Goal: Task Accomplishment & Management: Manage account settings

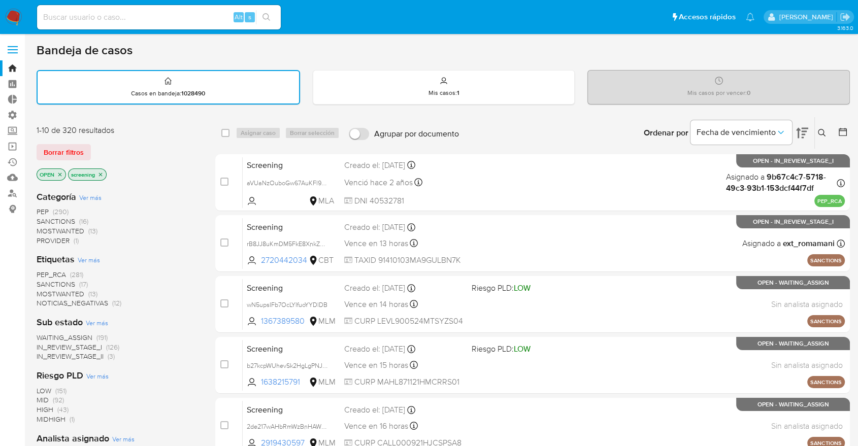
click at [41, 281] on span "SANCTIONS" at bounding box center [56, 284] width 39 height 10
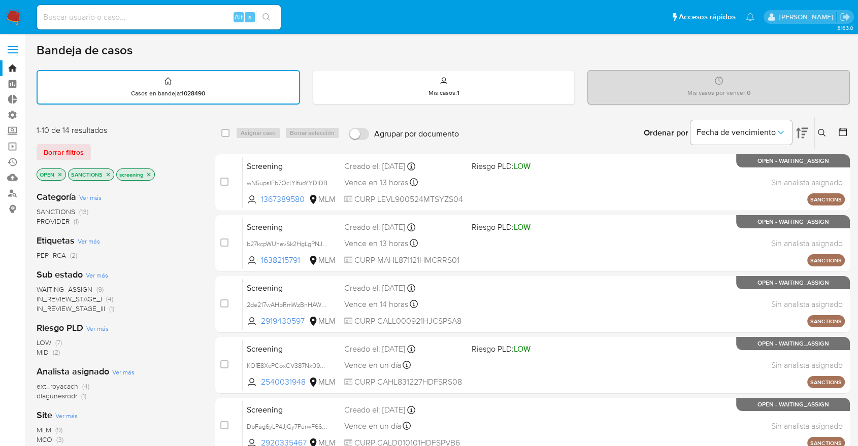
click at [40, 388] on span "ext_royacach" at bounding box center [58, 386] width 42 height 10
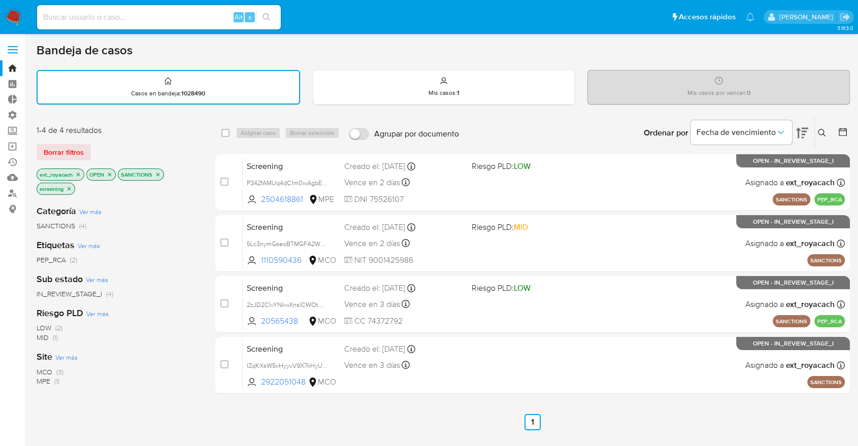
click at [80, 175] on icon "close-filter" at bounding box center [79, 175] width 4 height 4
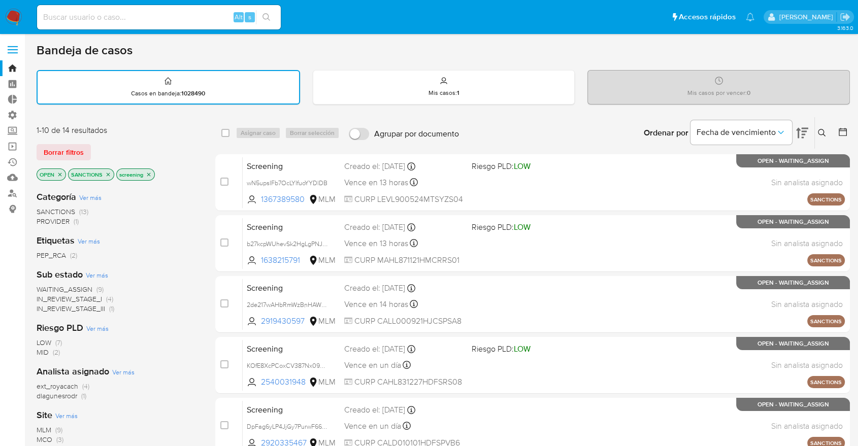
click at [109, 176] on icon "close-filter" at bounding box center [108, 175] width 6 height 6
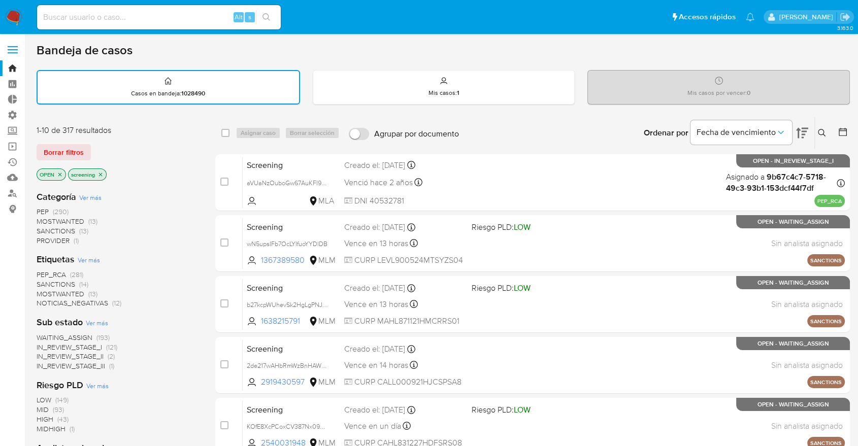
click at [94, 147] on div "Borrar filtros" at bounding box center [118, 152] width 162 height 16
click at [96, 144] on div "Borrar filtros" at bounding box center [118, 152] width 162 height 16
click at [95, 147] on div "Borrar filtros" at bounding box center [118, 152] width 162 height 16
click at [93, 147] on div "Borrar filtros" at bounding box center [118, 152] width 162 height 16
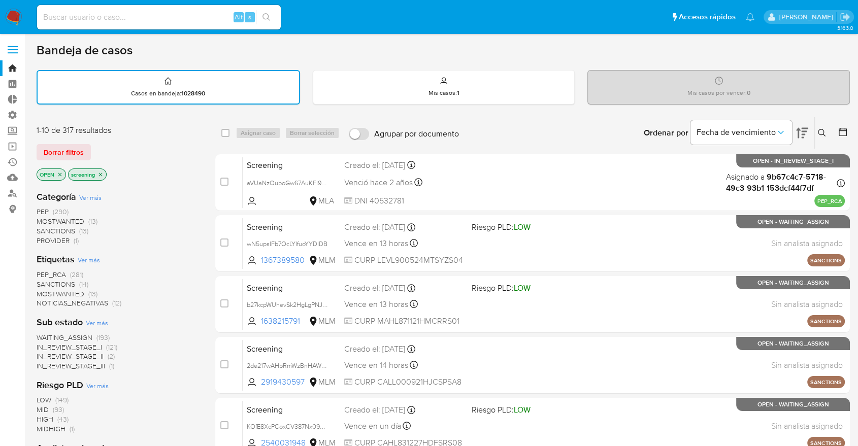
click at [84, 152] on button "Borrar filtros" at bounding box center [64, 152] width 54 height 16
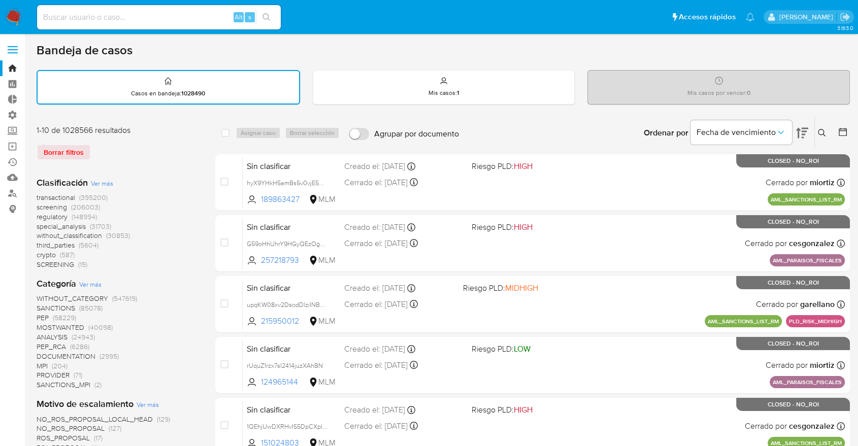
click at [38, 213] on span "regulatory" at bounding box center [52, 217] width 31 height 10
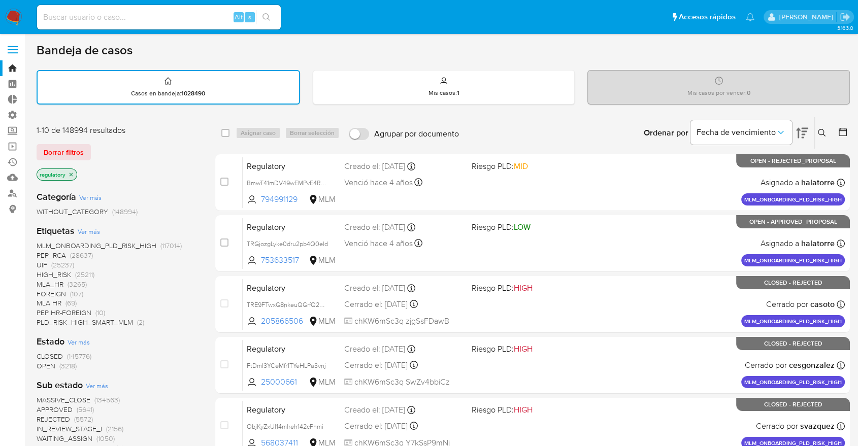
click at [37, 367] on span "OPEN" at bounding box center [46, 366] width 19 height 10
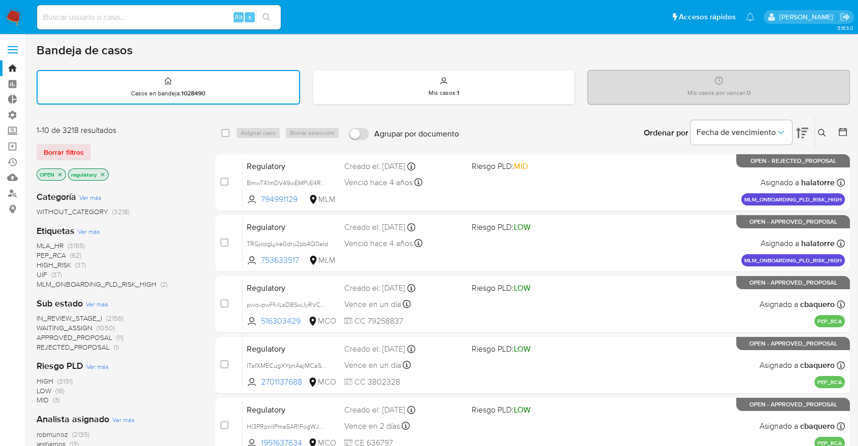
scroll to position [390, 0]
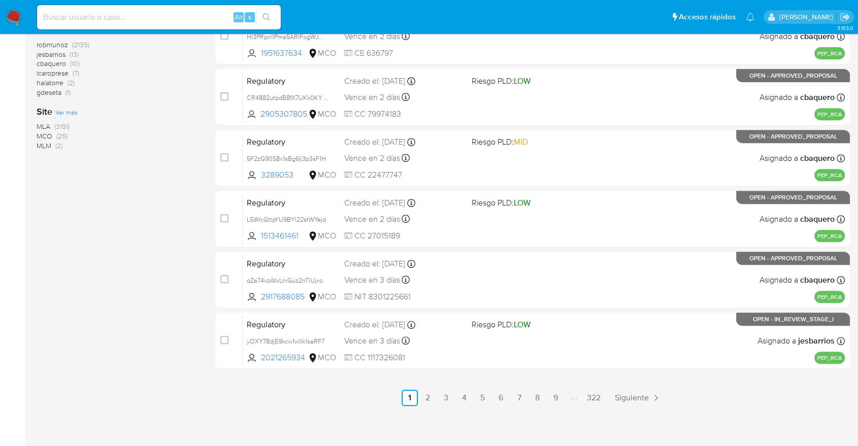
click at [42, 133] on span "MCO" at bounding box center [45, 136] width 16 height 10
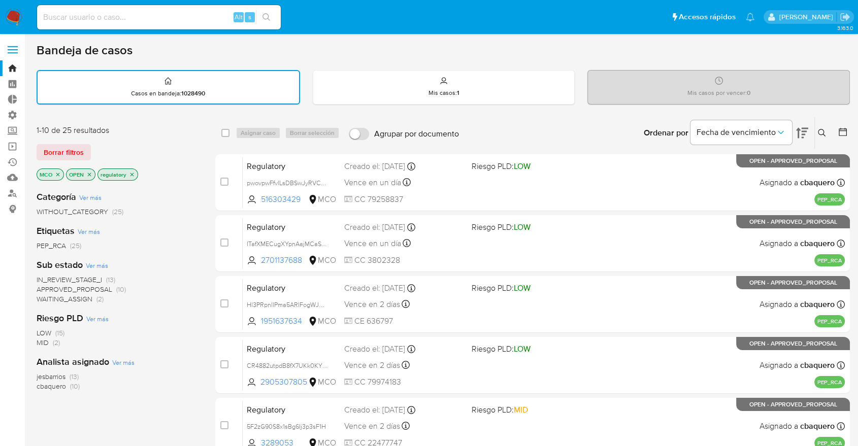
click at [797, 130] on icon at bounding box center [802, 133] width 12 height 12
click at [87, 146] on button "Borrar filtros" at bounding box center [64, 152] width 54 height 16
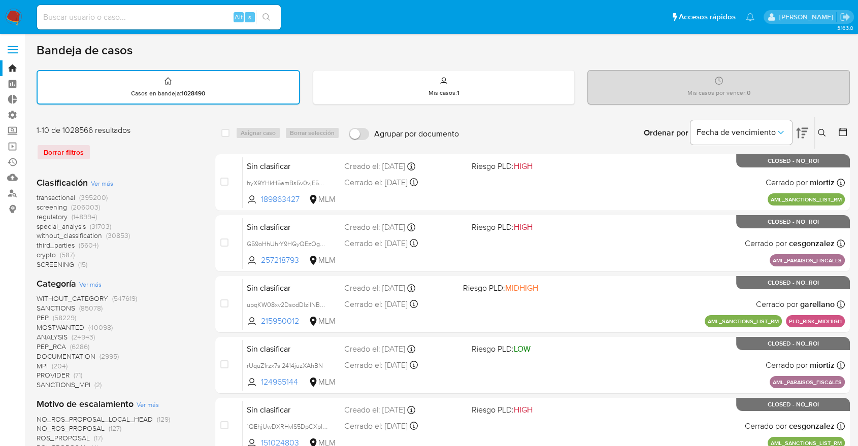
click at [37, 207] on span "screening" at bounding box center [52, 207] width 30 height 10
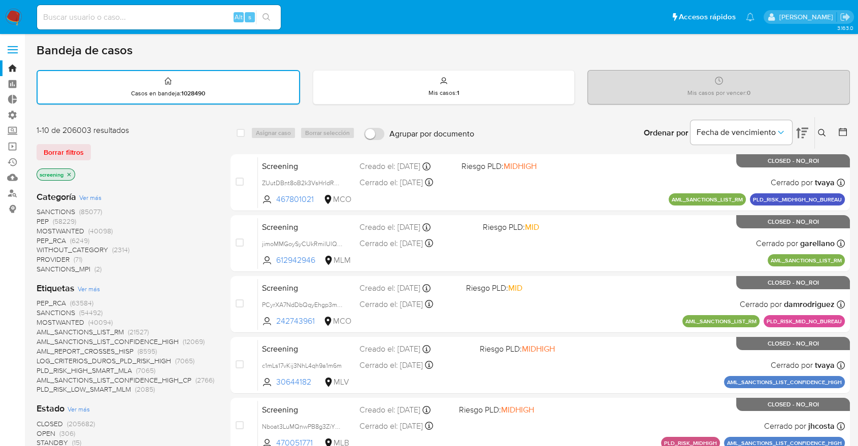
click at [39, 433] on span "OPEN" at bounding box center [46, 434] width 19 height 10
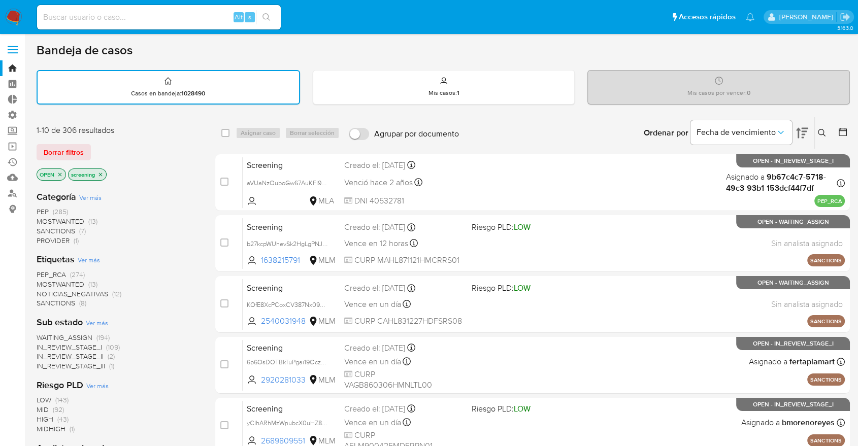
click at [45, 302] on span "SANCTIONS" at bounding box center [56, 303] width 39 height 10
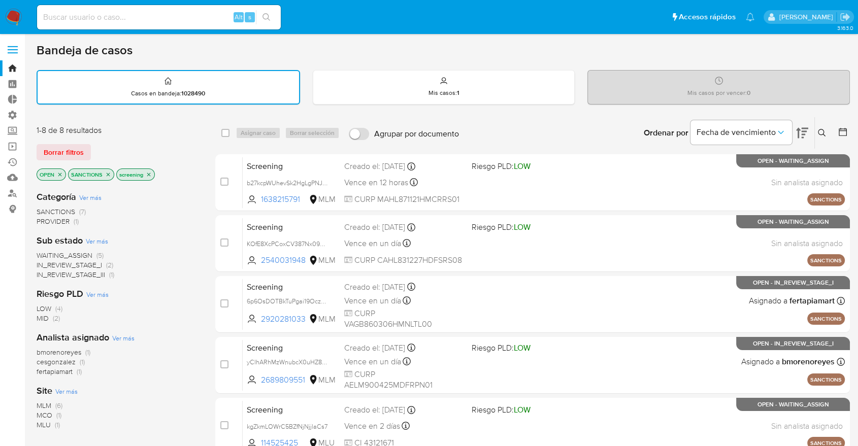
click at [59, 389] on span "Ver más" at bounding box center [66, 391] width 22 height 9
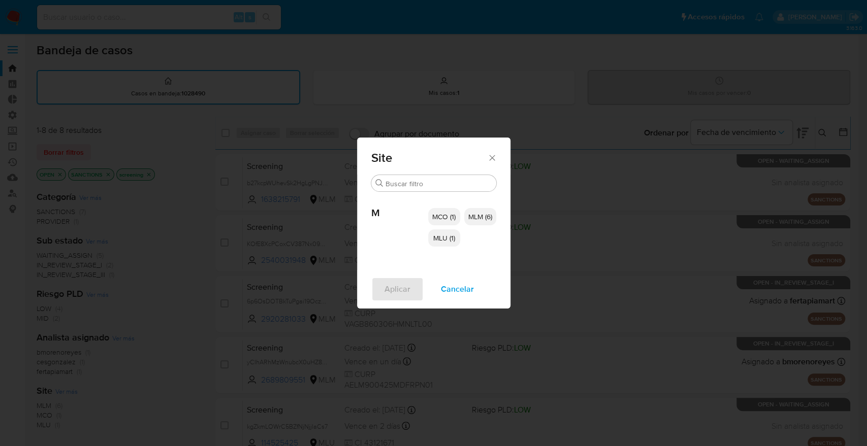
click at [438, 218] on span "MCO (1)" at bounding box center [443, 217] width 23 height 10
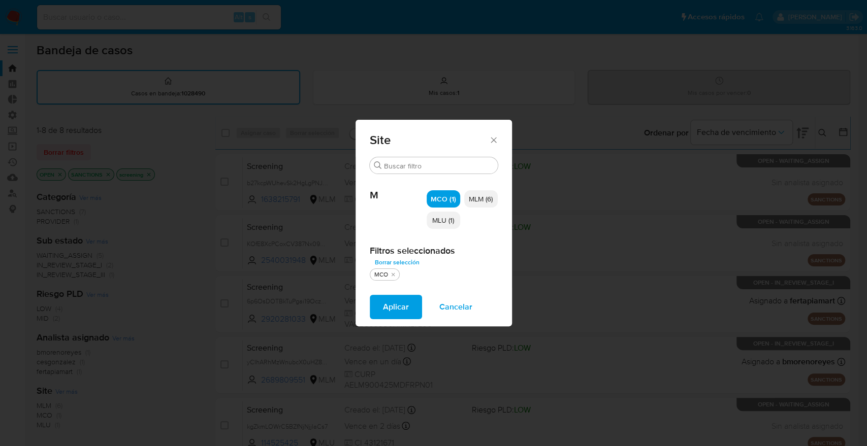
click at [438, 221] on span "MLU (1)" at bounding box center [443, 220] width 22 height 10
click at [412, 313] on button "Aplicar" at bounding box center [396, 307] width 52 height 24
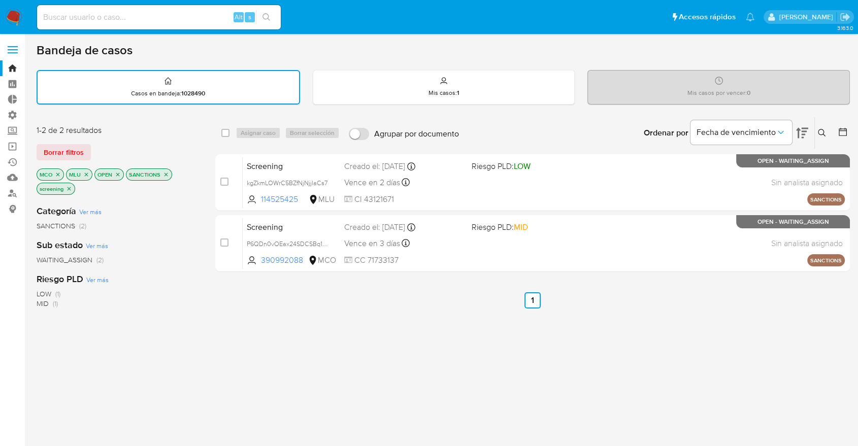
click at [86, 172] on icon "close-filter" at bounding box center [86, 175] width 6 height 6
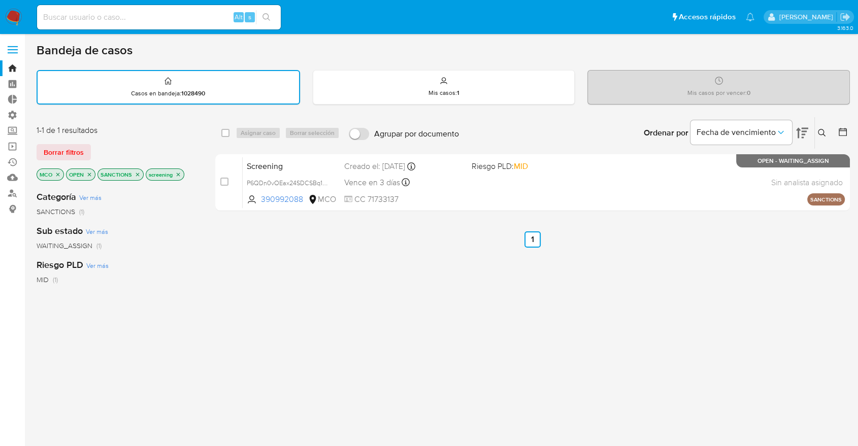
click at [59, 174] on icon "close-filter" at bounding box center [58, 175] width 6 height 6
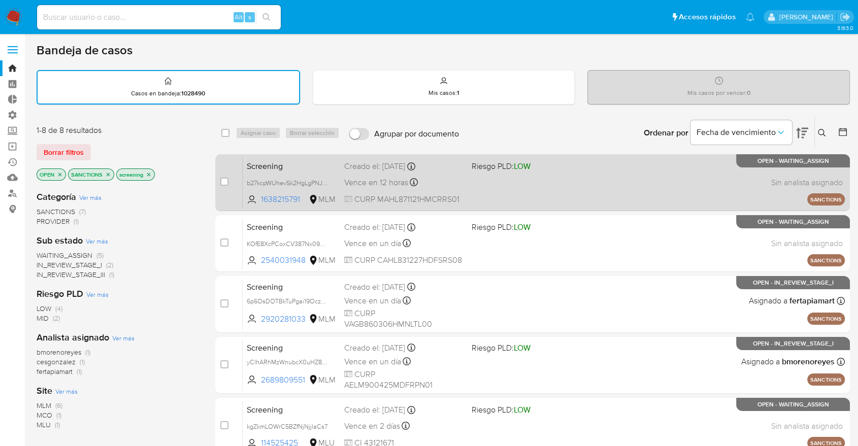
click at [291, 167] on span "Screening" at bounding box center [291, 165] width 89 height 13
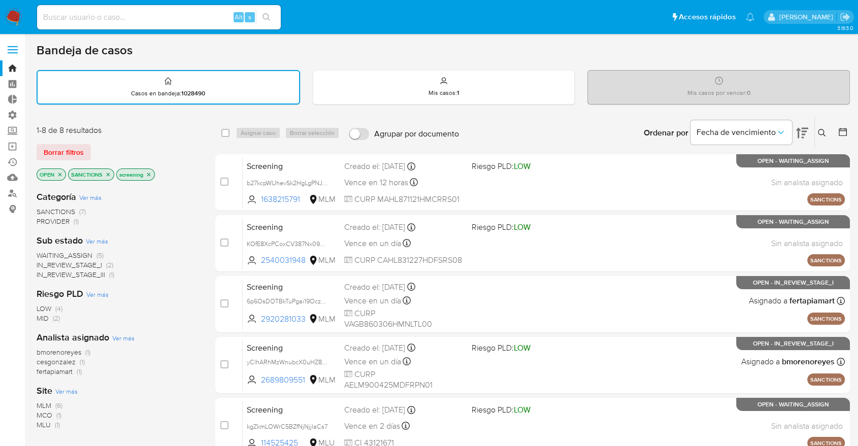
click at [107, 172] on icon "close-filter" at bounding box center [108, 175] width 6 height 6
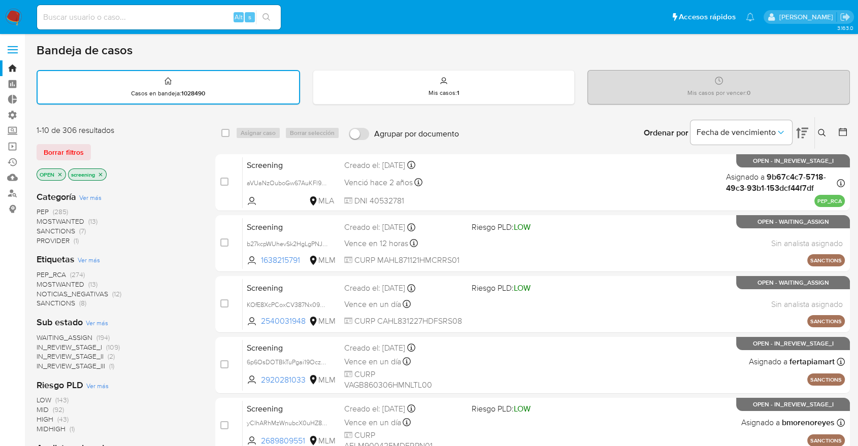
click at [42, 283] on span "MOSTWANTED" at bounding box center [61, 284] width 48 height 10
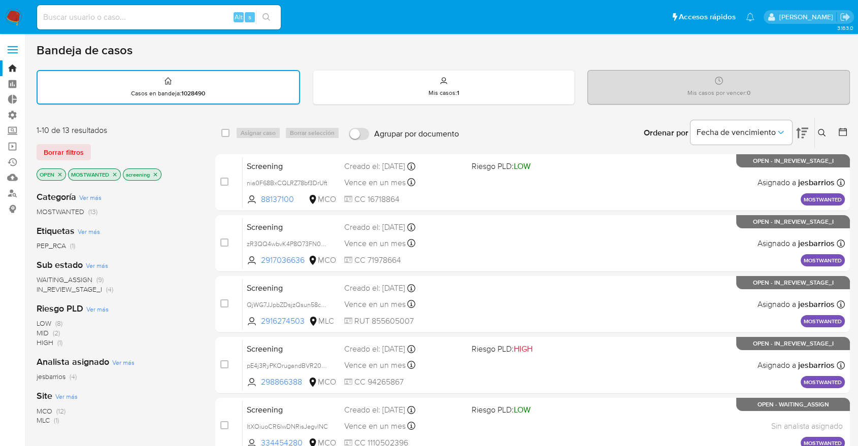
click at [114, 176] on icon "close-filter" at bounding box center [115, 175] width 6 height 6
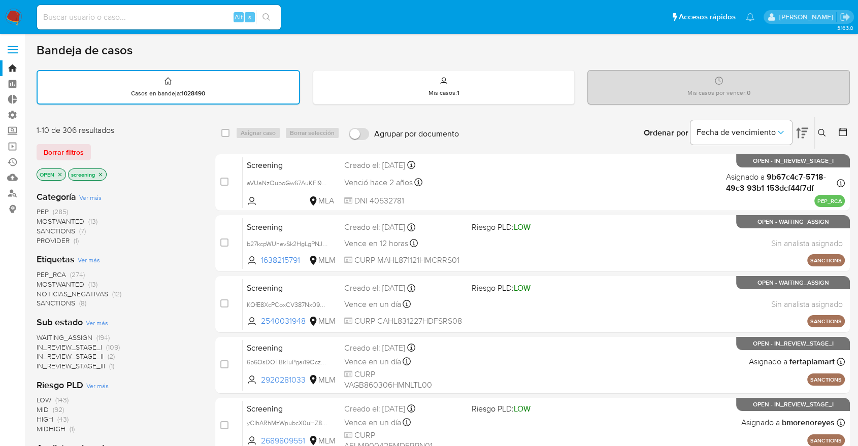
click at [36, 273] on main "3.163.0" at bounding box center [429, 419] width 858 height 839
click at [38, 272] on span "PEP_RCA" at bounding box center [51, 275] width 29 height 10
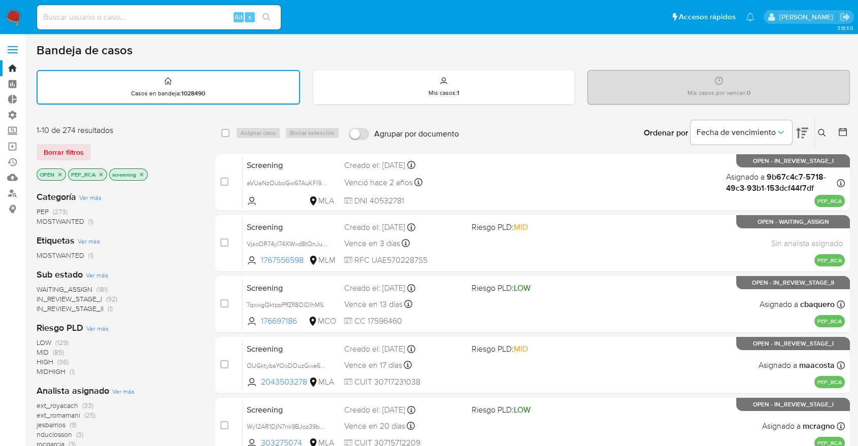
click at [102, 172] on icon "close-filter" at bounding box center [101, 175] width 6 height 6
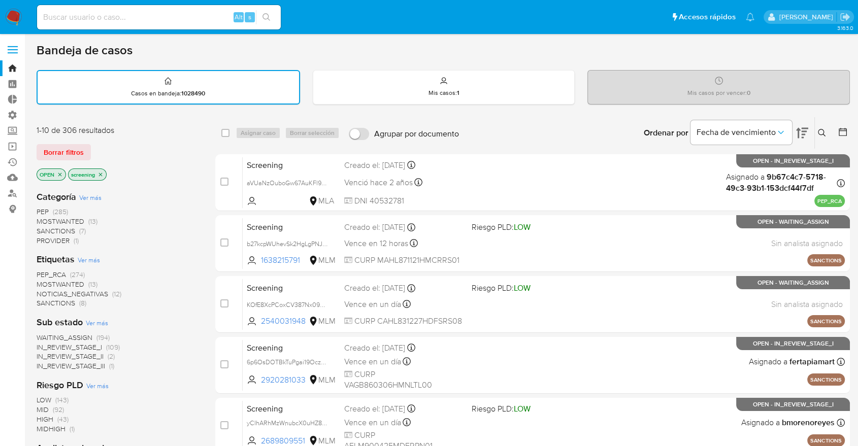
click at [596, 62] on div "Bandeja de casos Casos en bandeja : 1028490 Mis casos : 1 Mis casos por vencer …" at bounding box center [443, 419] width 813 height 753
click at [588, 46] on div "Bandeja de casos" at bounding box center [443, 50] width 813 height 15
click at [96, 149] on div "Borrar filtros" at bounding box center [118, 152] width 162 height 16
click at [93, 148] on div "Borrar filtros" at bounding box center [118, 152] width 162 height 16
click at [91, 149] on div "Borrar filtros" at bounding box center [118, 152] width 162 height 16
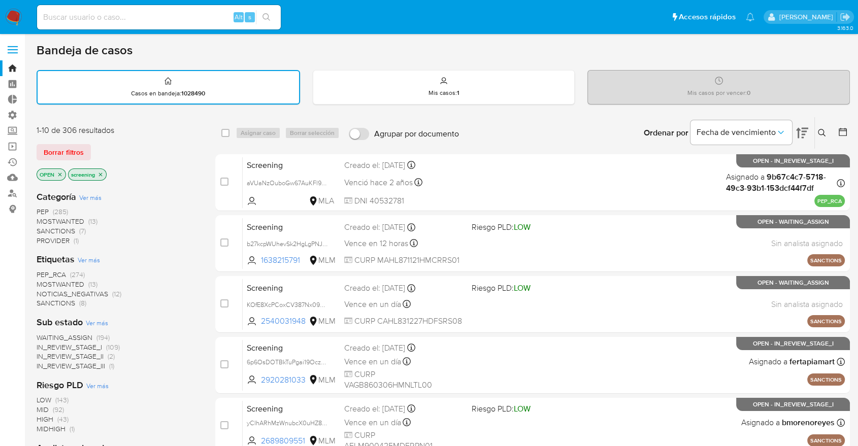
click at [585, 49] on div "Bandeja de casos" at bounding box center [443, 50] width 813 height 15
click at [593, 40] on main "3.163.0" at bounding box center [429, 419] width 858 height 839
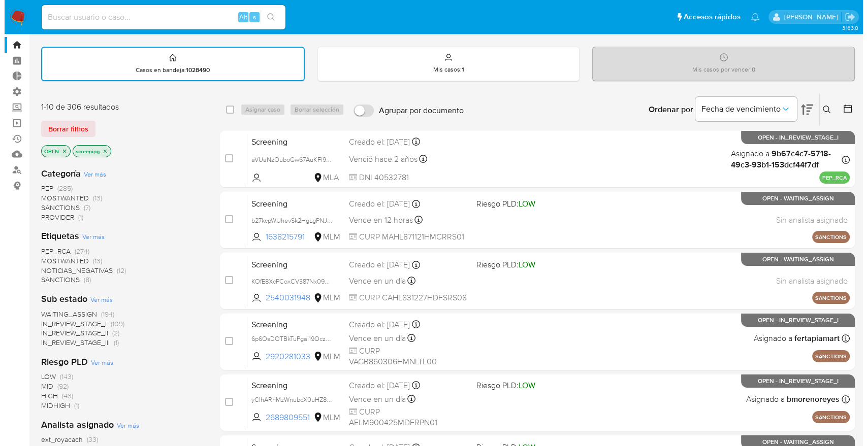
scroll to position [22, 0]
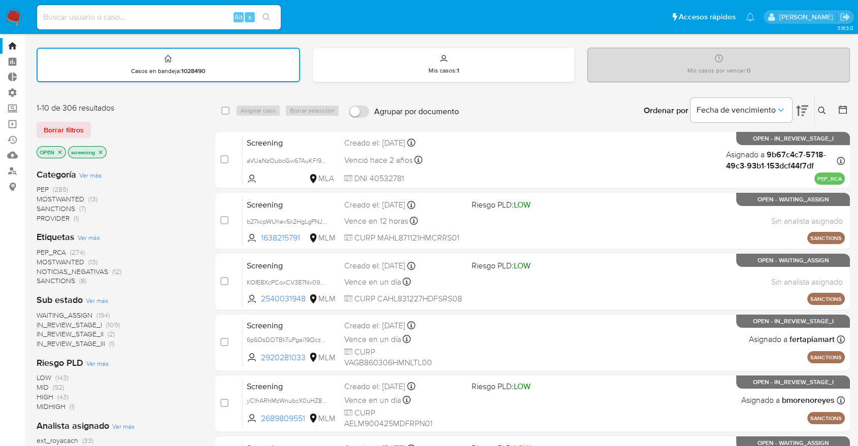
click at [46, 276] on span "SANCTIONS" at bounding box center [56, 281] width 39 height 10
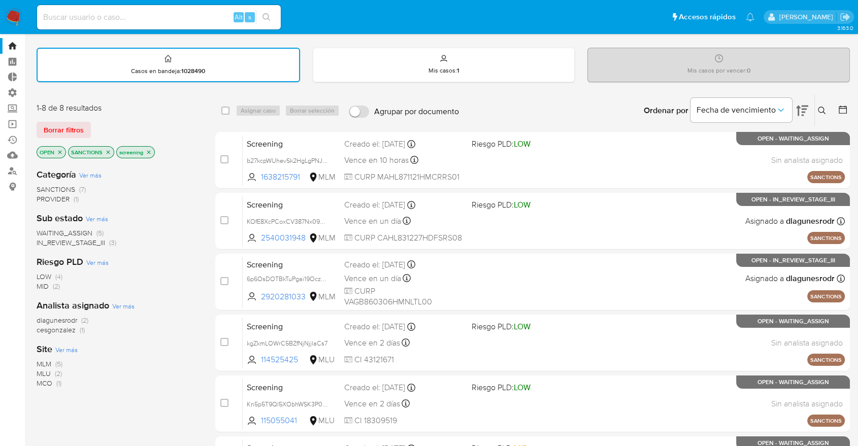
click at [60, 345] on span "Ver más" at bounding box center [66, 349] width 22 height 9
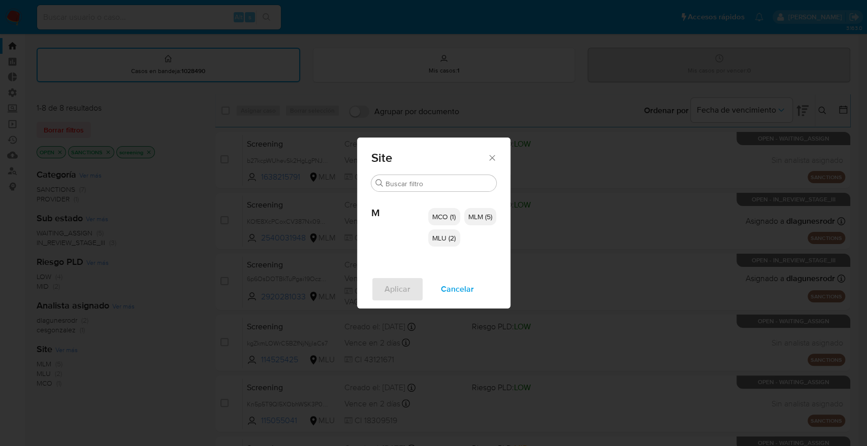
click at [446, 214] on span "MCO (1)" at bounding box center [443, 217] width 23 height 10
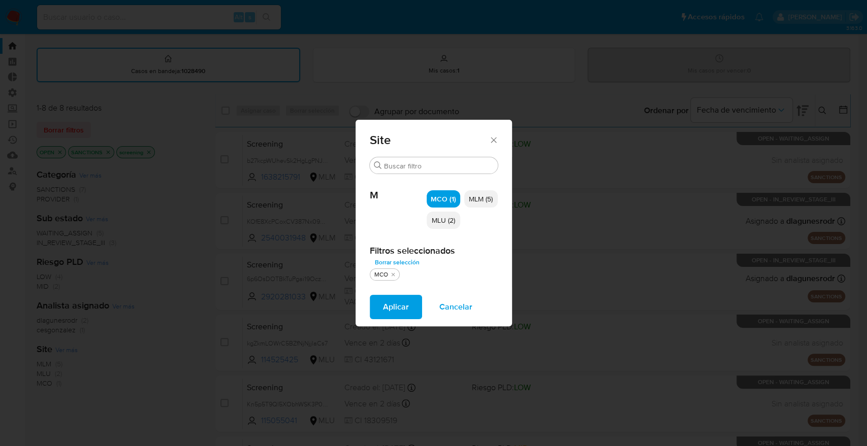
click at [452, 226] on p "MLU (2)" at bounding box center [443, 220] width 34 height 17
click at [415, 306] on button "Aplicar" at bounding box center [396, 307] width 52 height 24
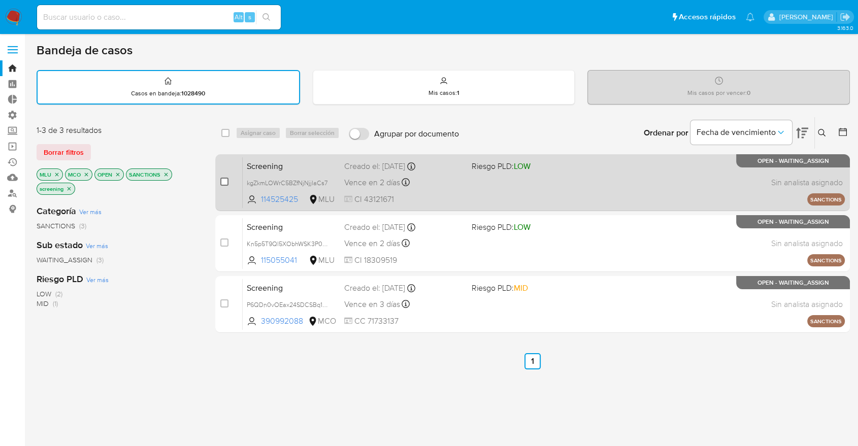
click at [227, 182] on input "checkbox" at bounding box center [224, 182] width 8 height 8
checkbox input "true"
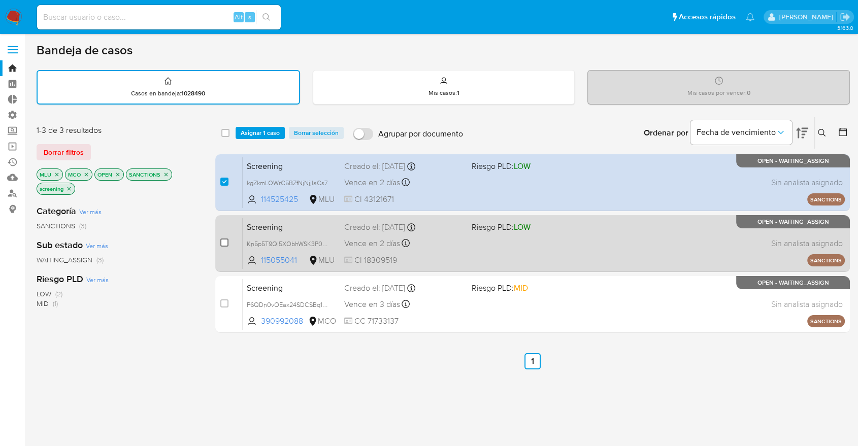
click at [224, 242] on input "checkbox" at bounding box center [224, 243] width 8 height 8
checkbox input "true"
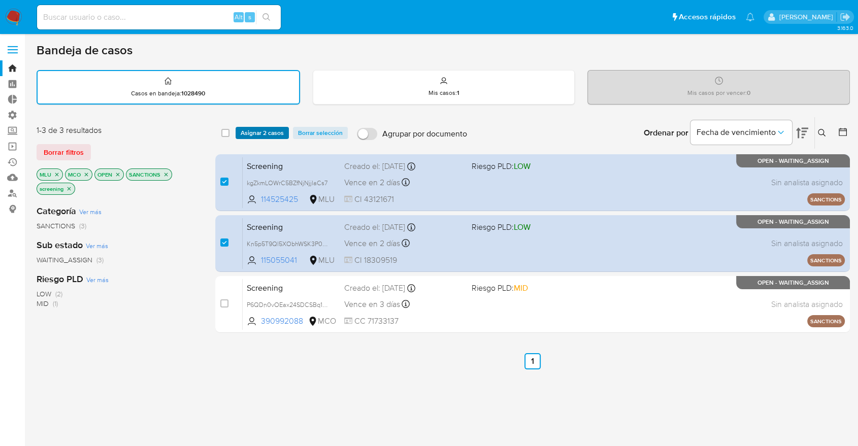
click at [281, 135] on span "Asignar 2 casos" at bounding box center [262, 133] width 43 height 10
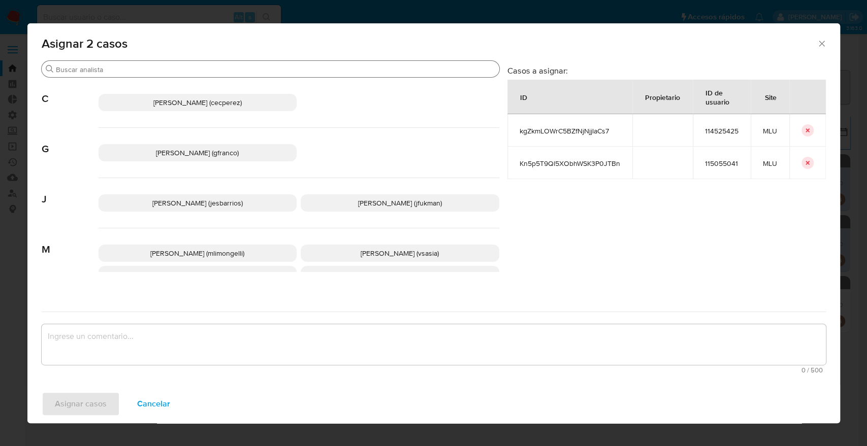
click at [258, 71] on input "Buscar" at bounding box center [275, 69] width 439 height 9
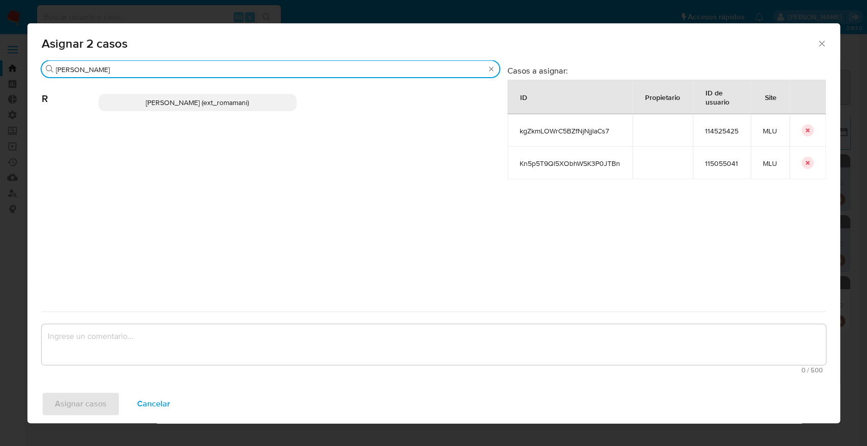
type input "rosa"
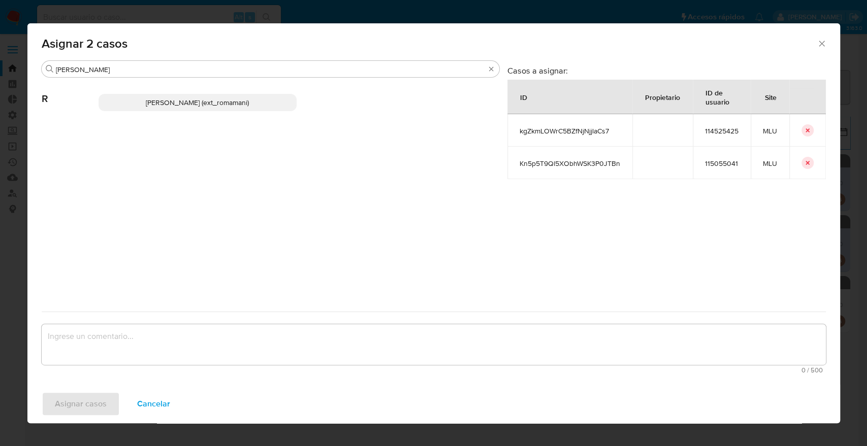
click at [266, 101] on p "Rosalia Mamani (ext_romamani)" at bounding box center [197, 102] width 199 height 17
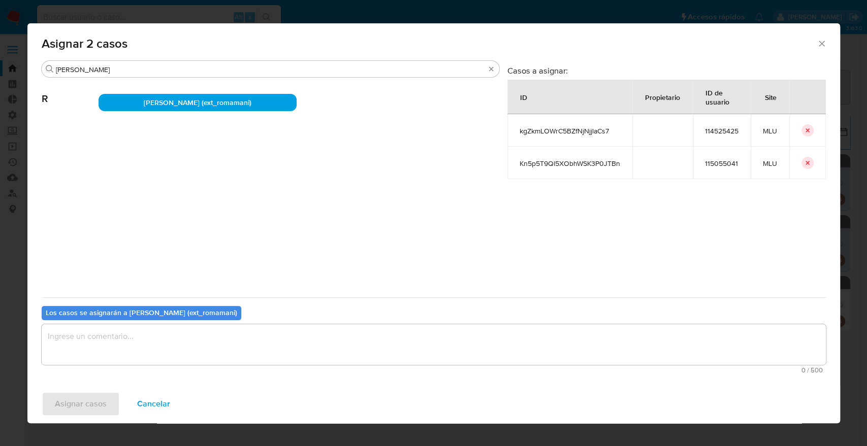
click at [264, 345] on textarea "assign-modal" at bounding box center [434, 344] width 784 height 41
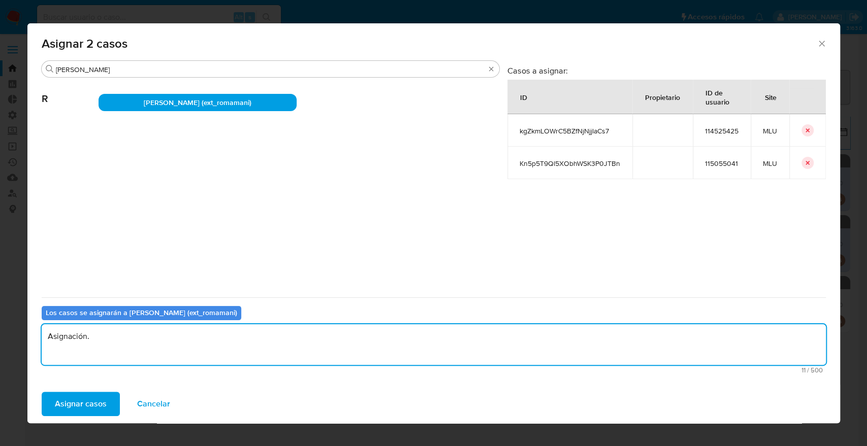
drag, startPoint x: 264, startPoint y: 344, endPoint x: 0, endPoint y: 308, distance: 266.5
click at [0, 308] on div "Asignar 2 casos Buscar rosa R Rosalia Mamani (ext_romamani) Casos a asignar: ID…" at bounding box center [433, 223] width 867 height 446
type textarea "Asignación."
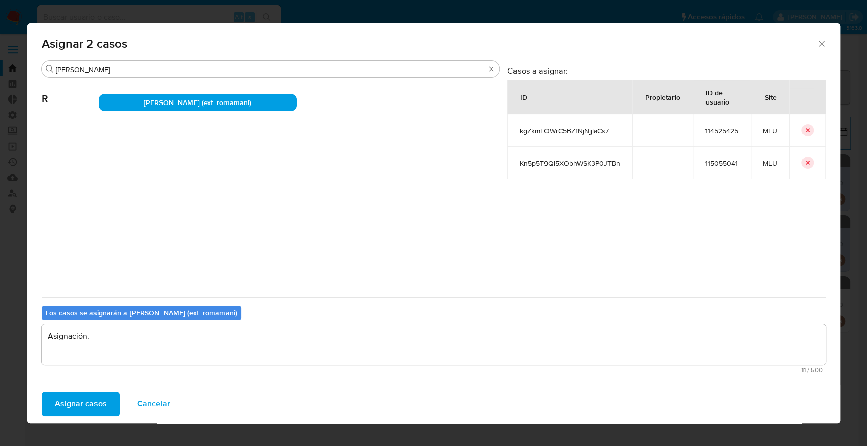
click at [97, 400] on span "Asignar casos" at bounding box center [81, 404] width 52 height 22
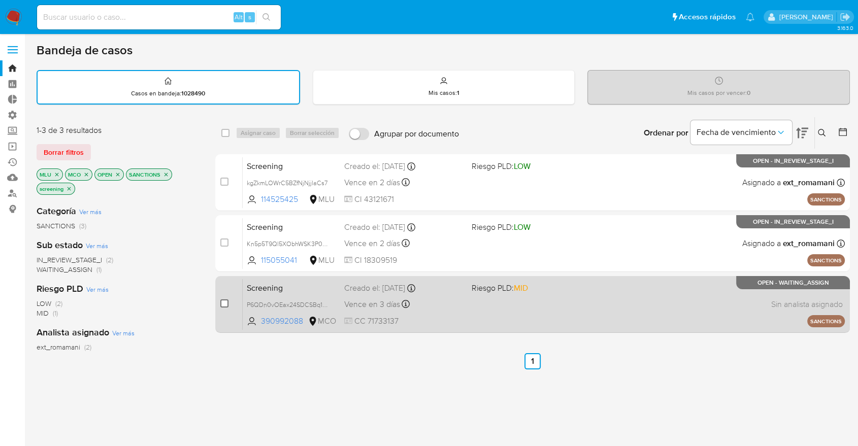
click at [221, 304] on input "checkbox" at bounding box center [224, 304] width 8 height 8
checkbox input "true"
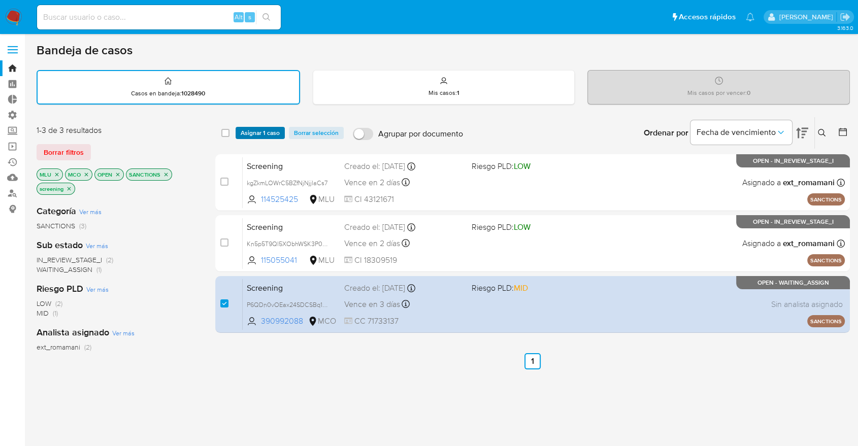
click at [277, 128] on span "Asignar 1 caso" at bounding box center [260, 133] width 39 height 10
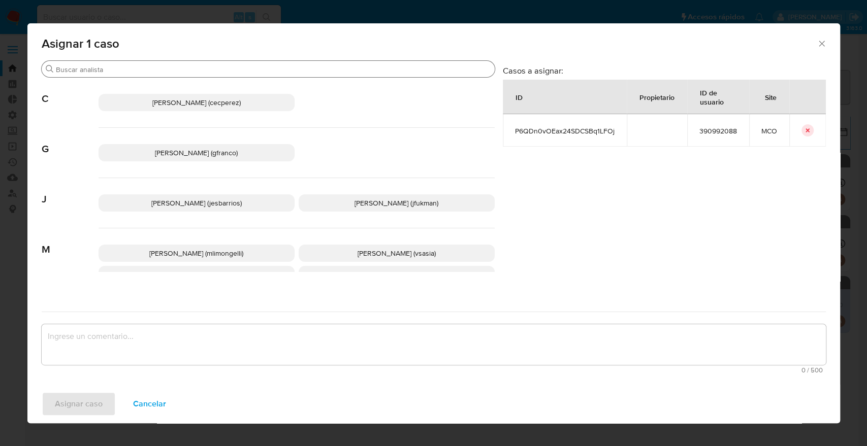
click at [255, 68] on input "Buscar" at bounding box center [273, 69] width 435 height 9
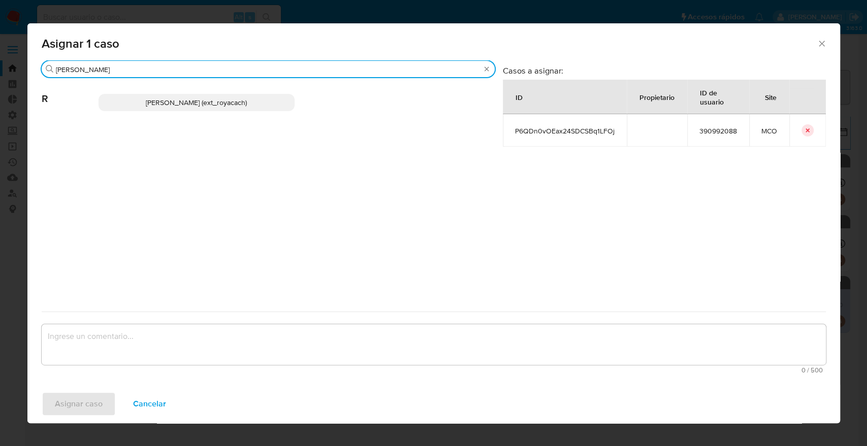
type input "romi"
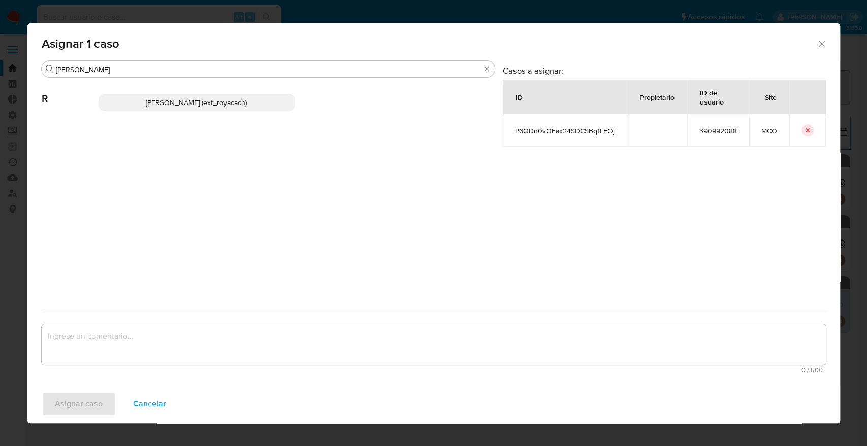
click at [284, 94] on p "Romina Isabel Yacachury (ext_royacach)" at bounding box center [196, 102] width 196 height 17
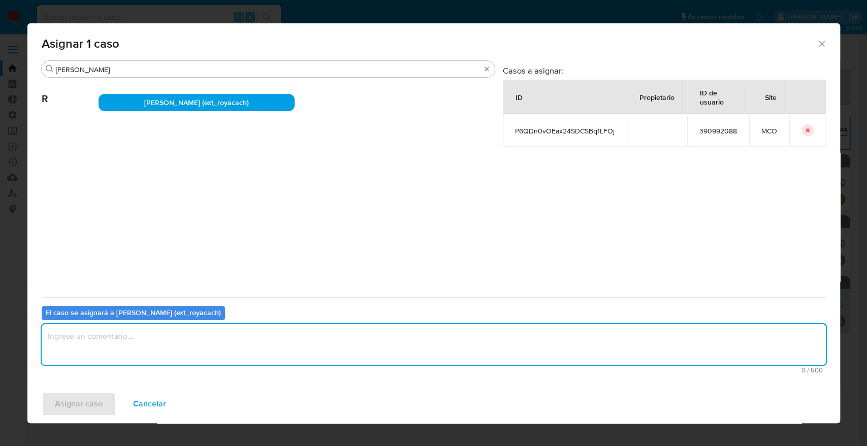
click at [283, 350] on textarea "assign-modal" at bounding box center [434, 344] width 784 height 41
paste textarea "Asignación."
type textarea "Asignación."
click at [108, 397] on button "Asignar caso" at bounding box center [79, 404] width 74 height 24
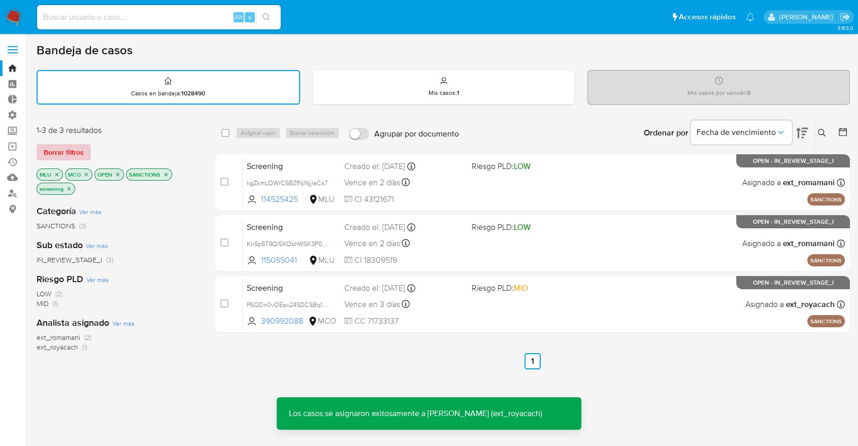
click at [84, 152] on button "Borrar filtros" at bounding box center [64, 152] width 54 height 16
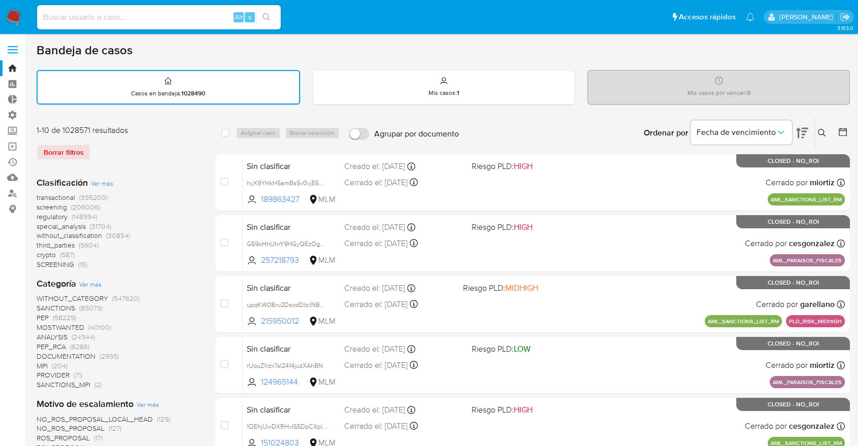
click at [41, 214] on span "regulatory" at bounding box center [52, 217] width 31 height 10
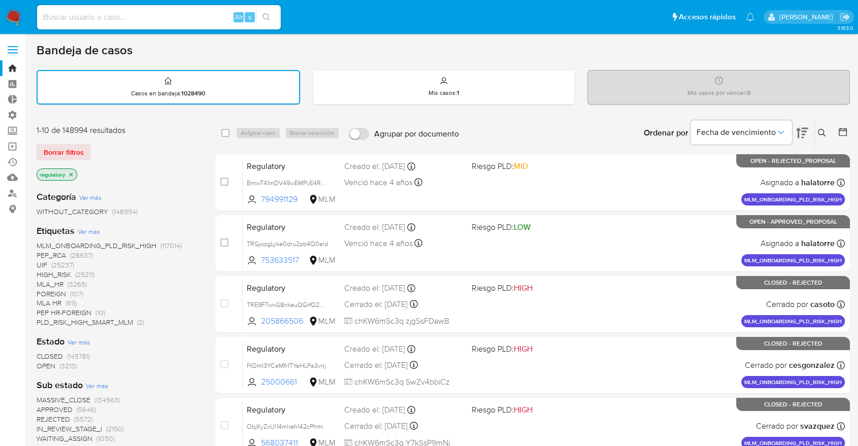
click at [37, 363] on span "OPEN" at bounding box center [46, 366] width 19 height 10
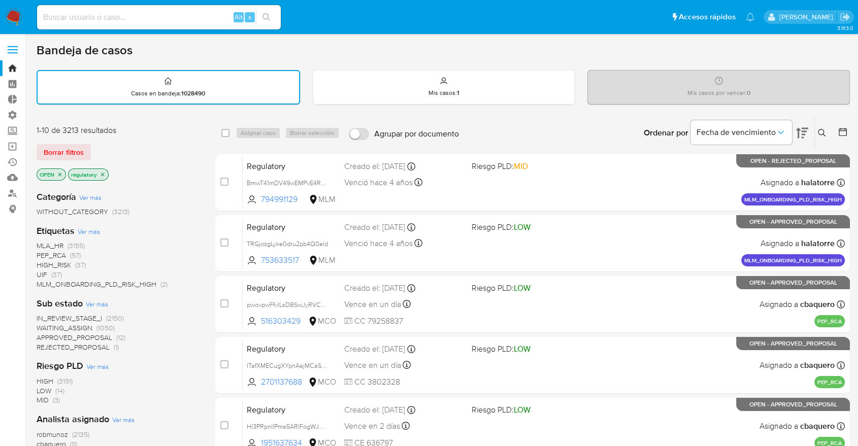
click at [41, 326] on span "WAITING_ASSIGN" at bounding box center [65, 328] width 56 height 10
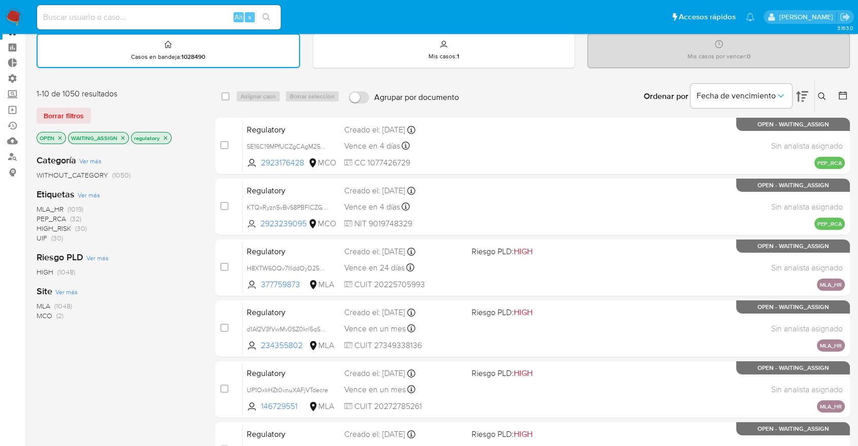
scroll to position [56, 0]
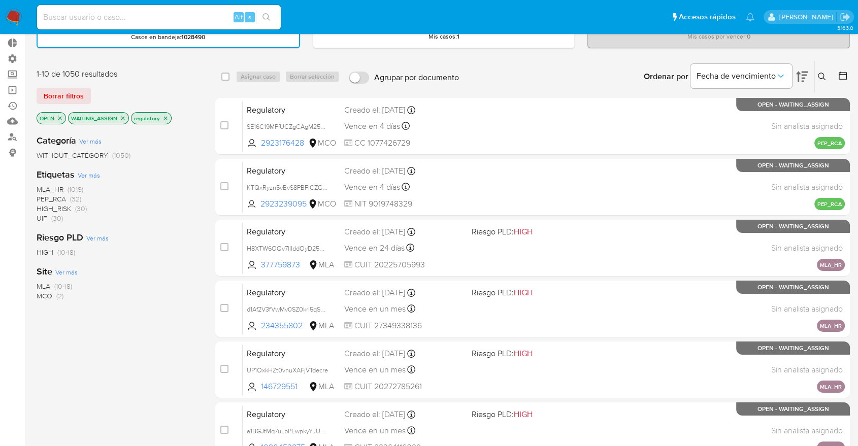
click at [45, 298] on span "MCO" at bounding box center [45, 296] width 16 height 10
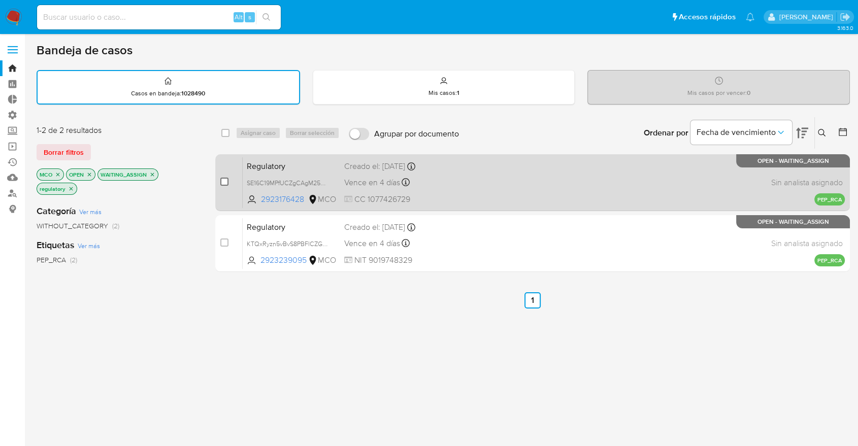
click at [222, 180] on input "checkbox" at bounding box center [224, 182] width 8 height 8
checkbox input "true"
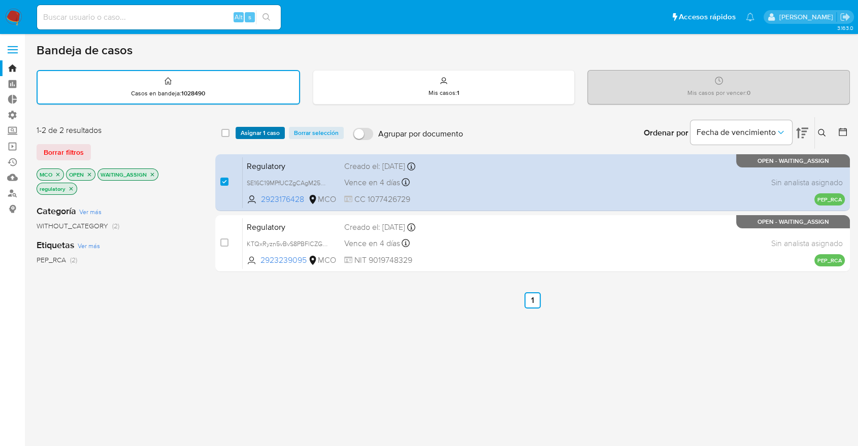
click at [241, 133] on span "Asignar 1 caso" at bounding box center [260, 133] width 39 height 10
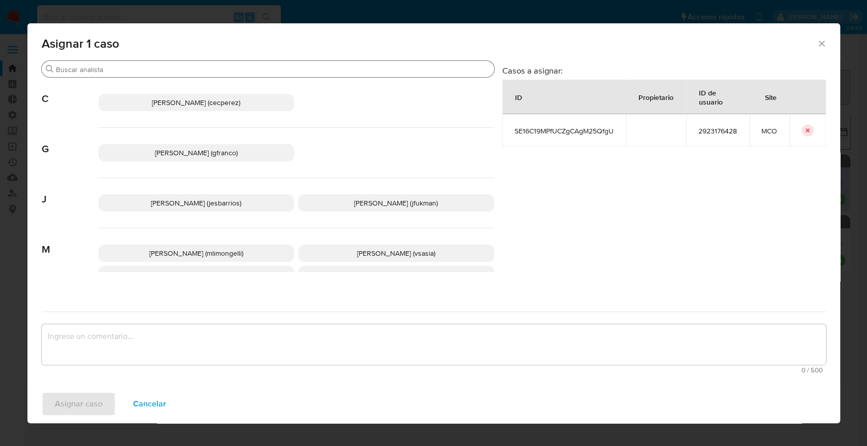
click at [208, 68] on input "Buscar" at bounding box center [273, 69] width 434 height 9
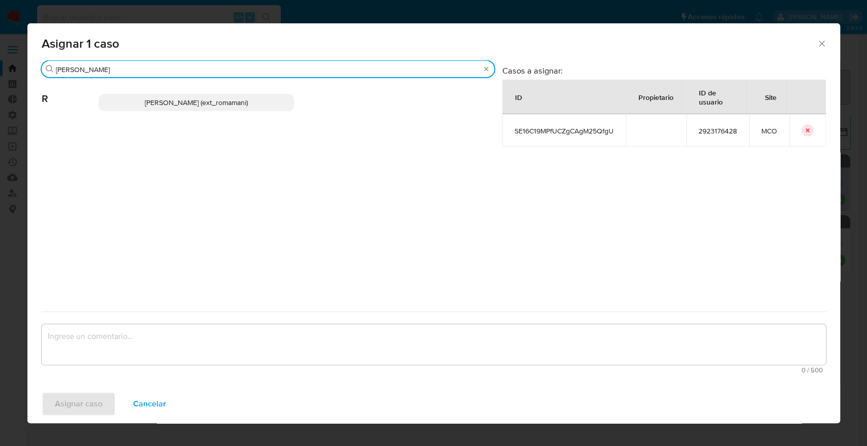
type input "rosa"
click at [267, 104] on p "Rosalia Mamani (ext_romamani)" at bounding box center [196, 102] width 196 height 17
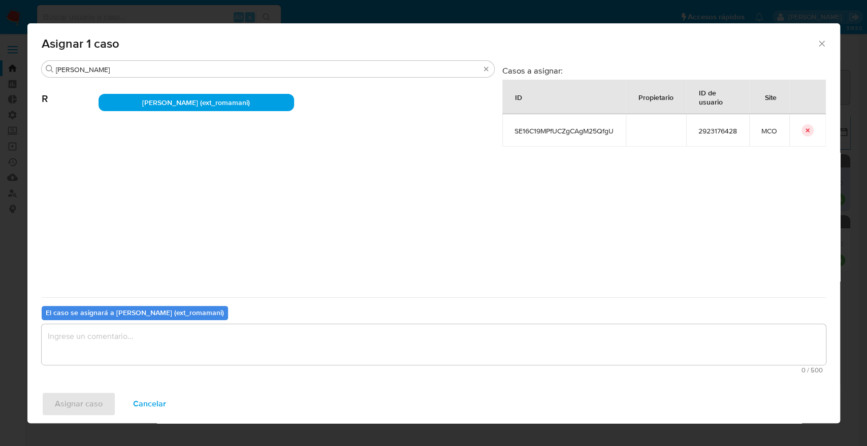
click at [228, 340] on textarea "assign-modal" at bounding box center [434, 344] width 784 height 41
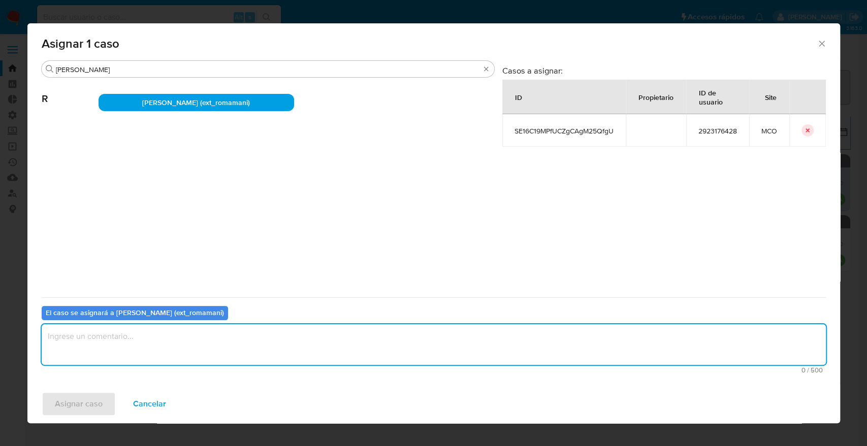
paste textarea "Asignación."
type textarea "Asignación."
click at [100, 406] on span "Asignar caso" at bounding box center [79, 404] width 48 height 22
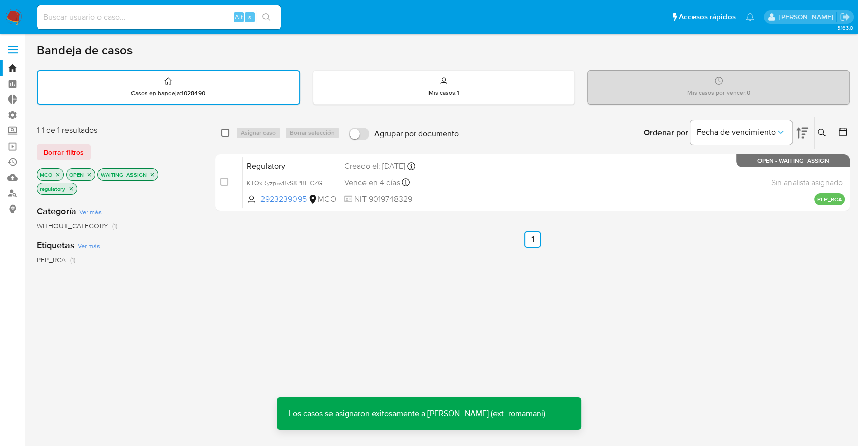
click at [228, 132] on input "checkbox" at bounding box center [225, 133] width 8 height 8
checkbox input "true"
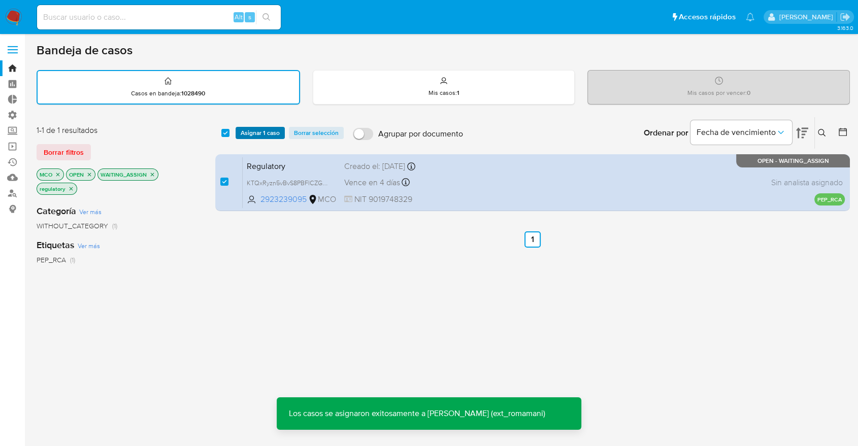
click at [277, 135] on span "Asignar 1 caso" at bounding box center [260, 133] width 39 height 10
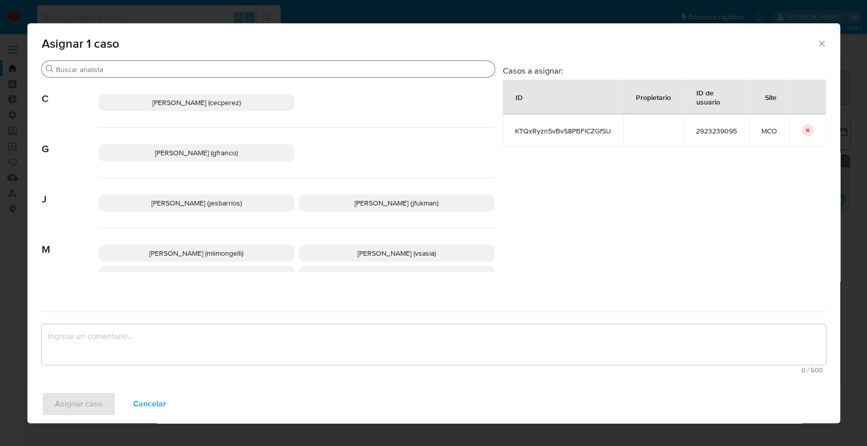
click at [247, 71] on input "Buscar" at bounding box center [273, 69] width 435 height 9
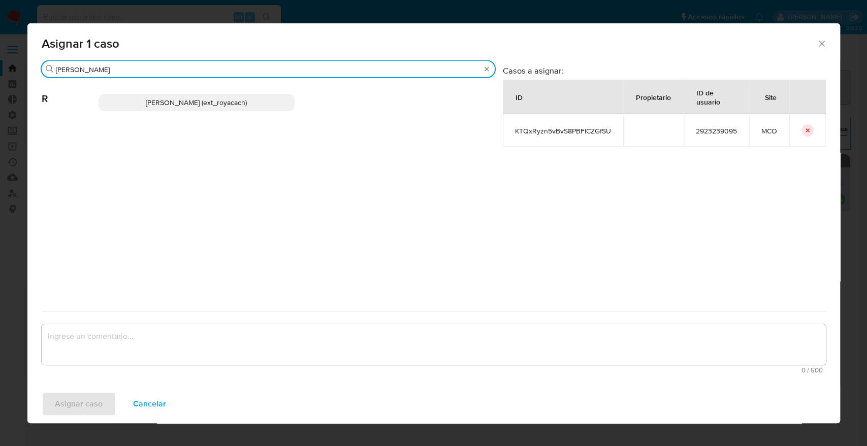
type input "romi"
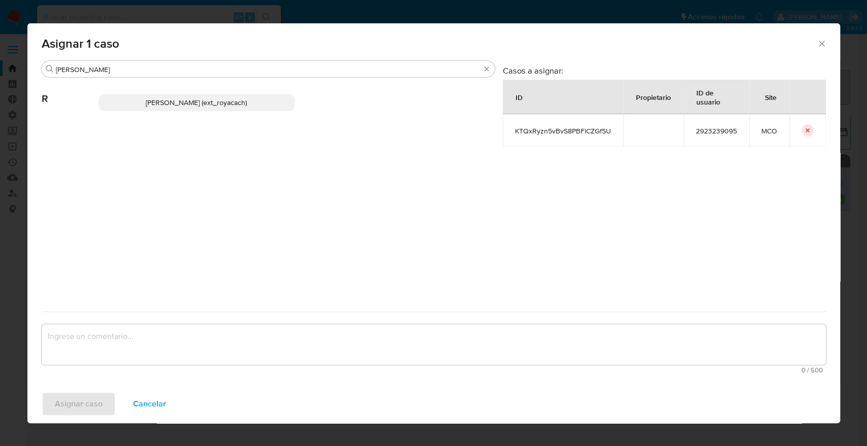
click at [281, 107] on p "Romina Isabel Yacachury (ext_royacach)" at bounding box center [196, 102] width 196 height 17
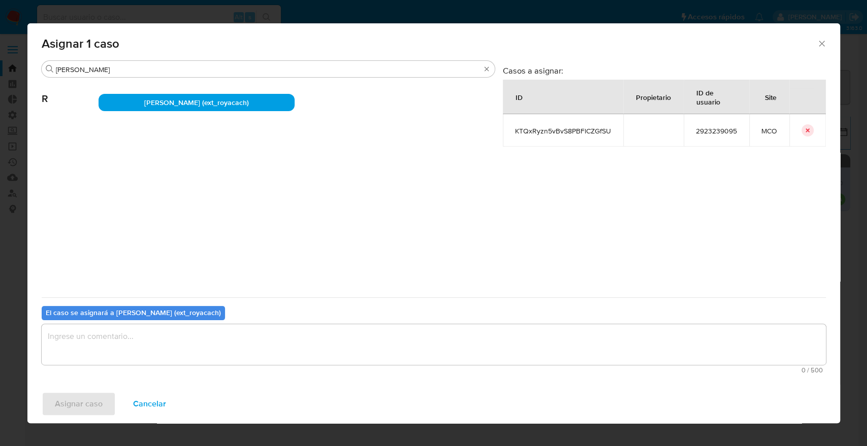
click at [182, 351] on textarea "assign-modal" at bounding box center [434, 344] width 784 height 41
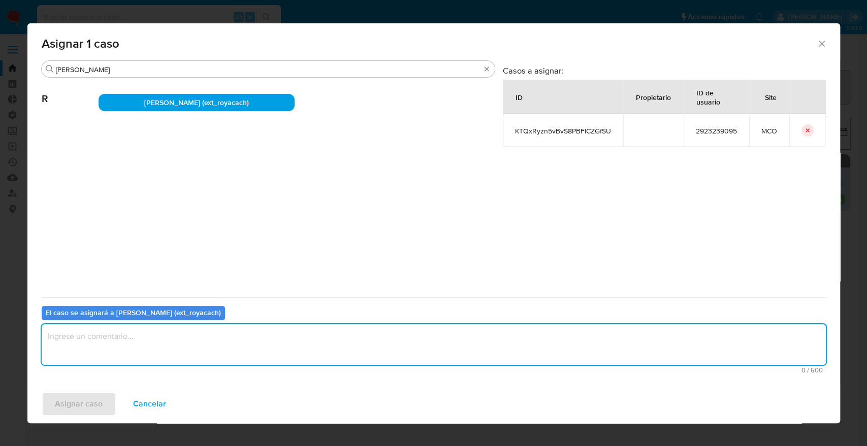
paste textarea "Asignación."
type textarea "Asignación."
click at [108, 402] on button "Asignar caso" at bounding box center [79, 404] width 74 height 24
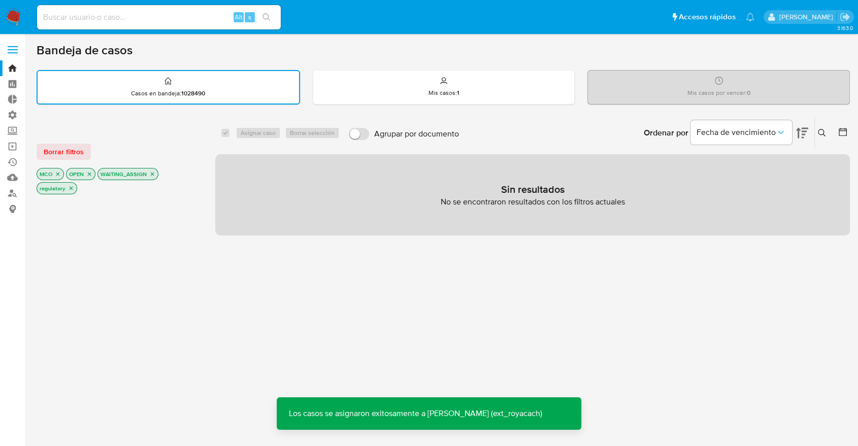
click at [80, 150] on span "Borrar filtros" at bounding box center [64, 152] width 40 height 14
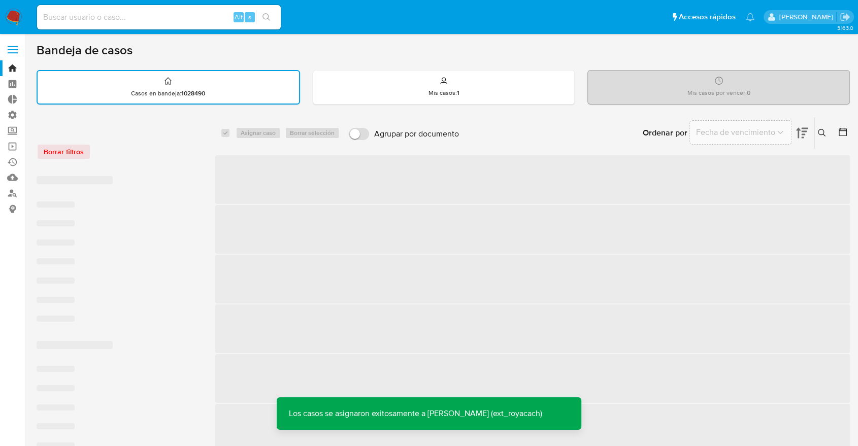
click at [138, 147] on div "Borrar filtros" at bounding box center [118, 152] width 162 height 16
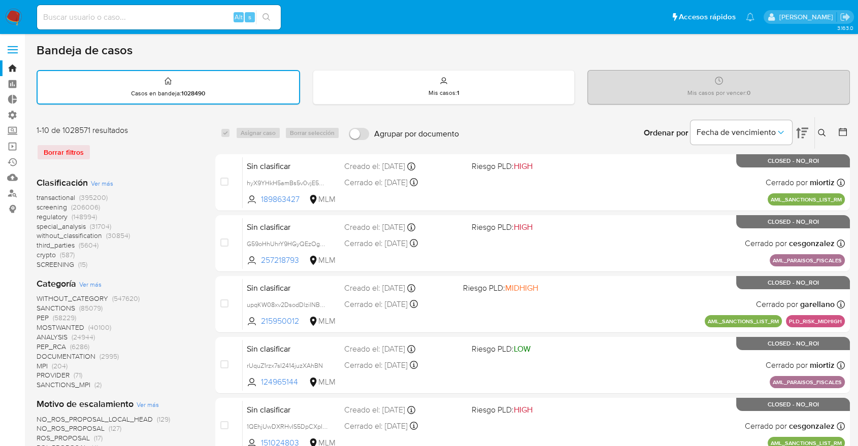
click at [37, 206] on span "screening" at bounding box center [52, 207] width 30 height 10
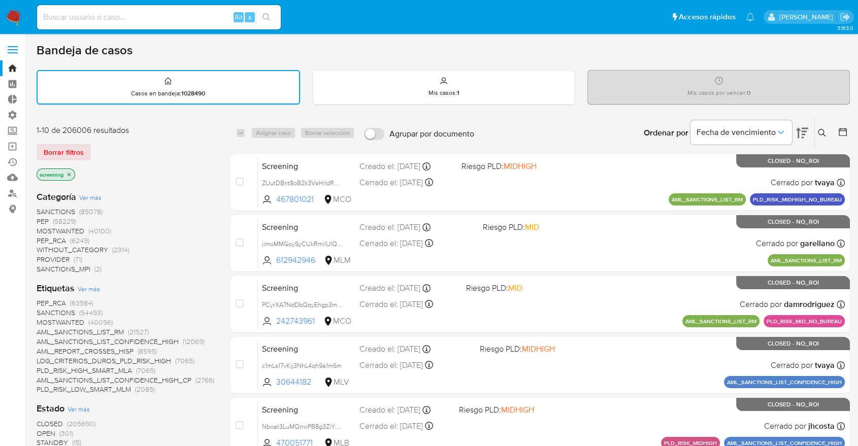
click at [43, 433] on span "OPEN" at bounding box center [46, 434] width 19 height 10
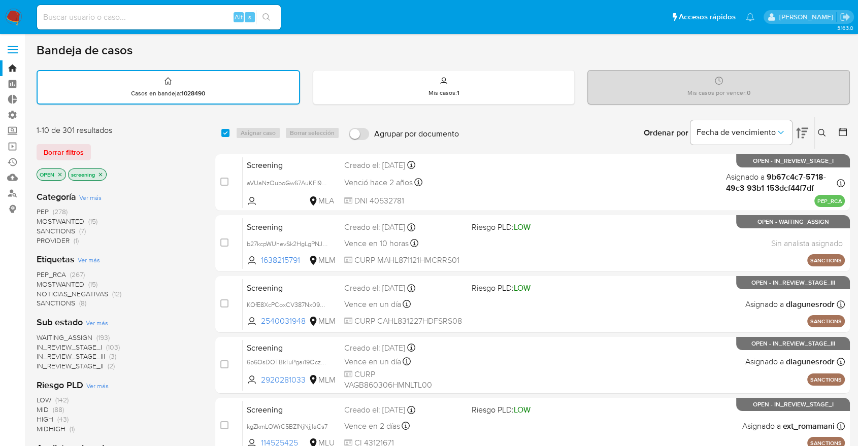
click at [41, 274] on span "PEP_RCA" at bounding box center [51, 275] width 29 height 10
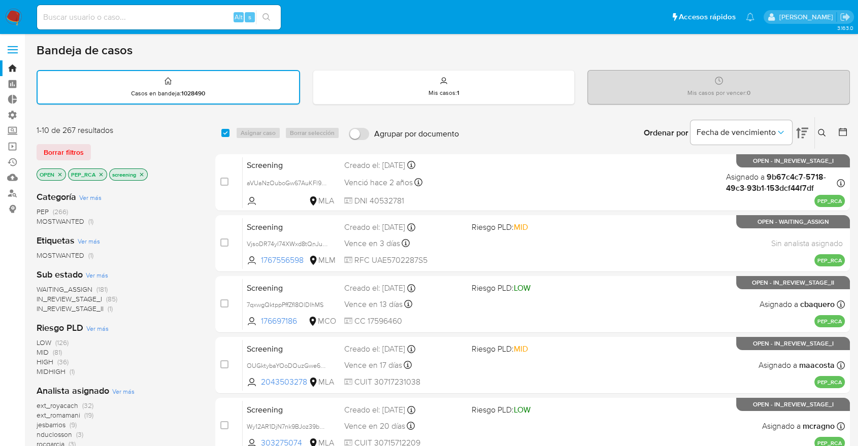
click at [96, 149] on div "Borrar filtros" at bounding box center [118, 152] width 162 height 16
click at [96, 148] on div "Borrar filtros" at bounding box center [118, 152] width 162 height 16
click at [42, 285] on span "WAITING_ASSIGN" at bounding box center [65, 289] width 56 height 10
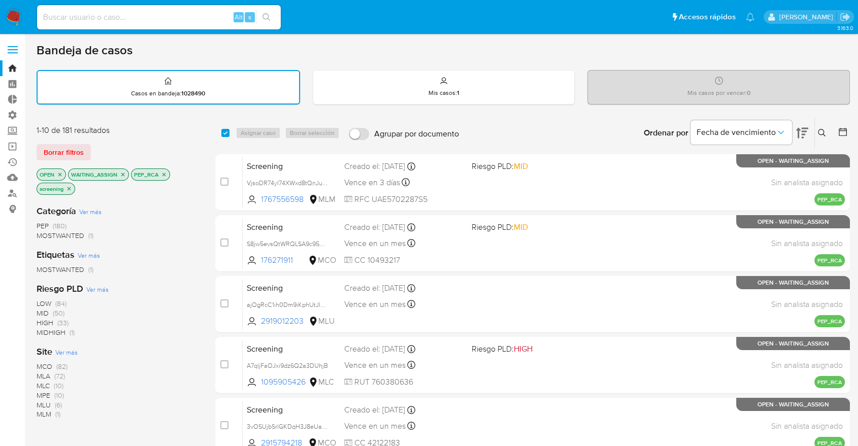
click at [99, 152] on div "Borrar filtros" at bounding box center [118, 152] width 162 height 16
click at [126, 140] on div "1-10 de 181 resultados Borrar filtros OPEN WAITING_ASSIGN PEP_RCA screening" at bounding box center [118, 161] width 162 height 72
click at [57, 349] on span "Ver más" at bounding box center [66, 352] width 22 height 9
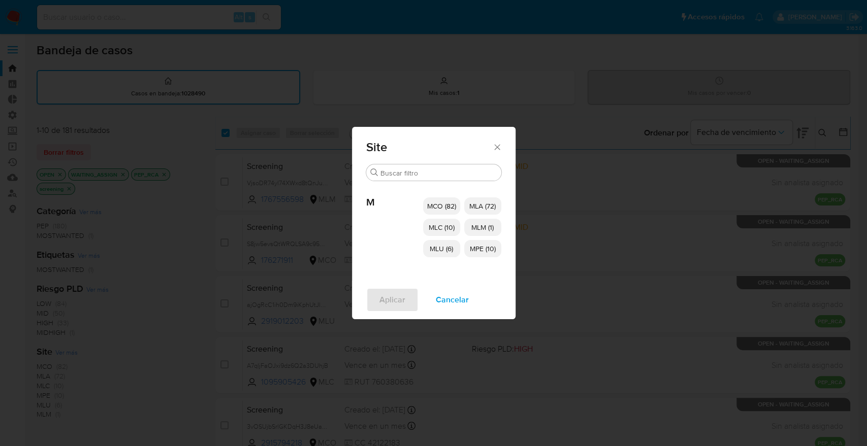
click at [438, 203] on span "MCO (82)" at bounding box center [441, 206] width 29 height 10
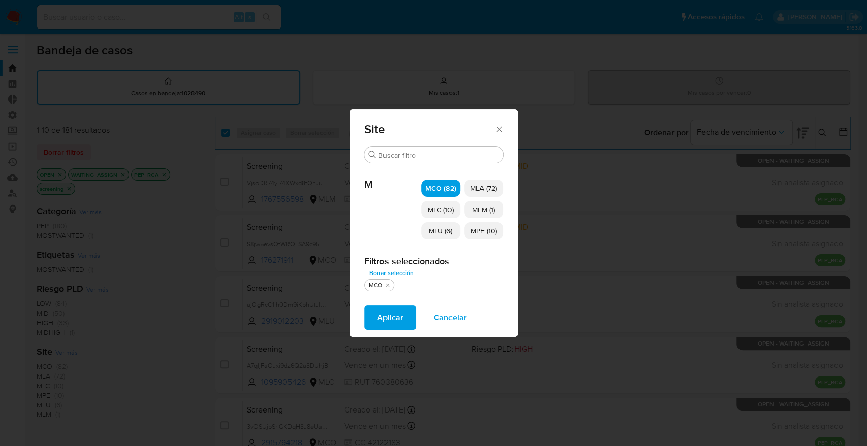
click at [439, 210] on span "MLC (10)" at bounding box center [440, 210] width 26 height 10
click at [445, 227] on span "MLU (6)" at bounding box center [440, 231] width 23 height 10
click at [475, 211] on span "MLM (1)" at bounding box center [483, 210] width 22 height 10
click at [484, 229] on span "MPE (10)" at bounding box center [484, 231] width 26 height 10
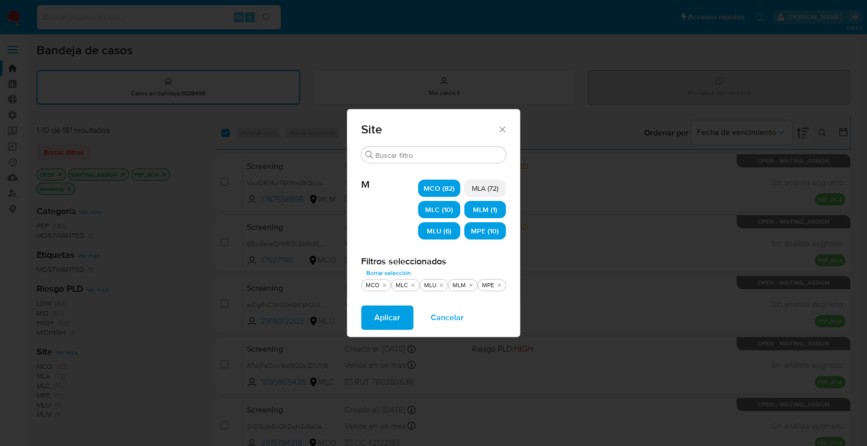
click at [401, 316] on button "Aplicar" at bounding box center [387, 318] width 52 height 24
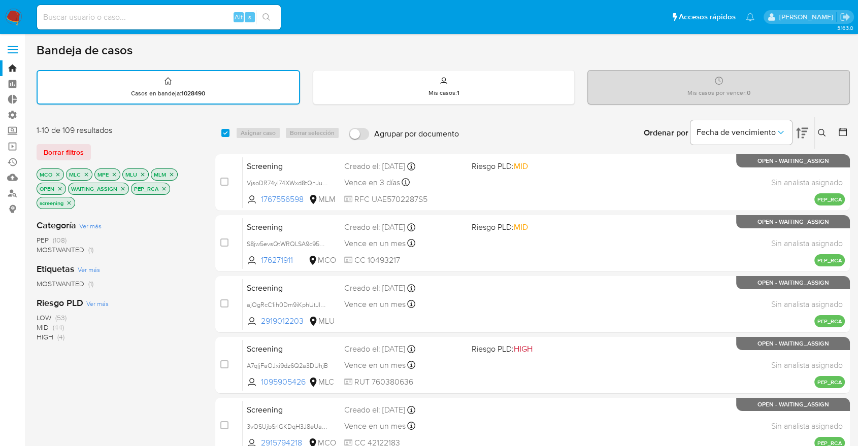
click at [105, 141] on div "1-10 de 109 resultados Borrar filtros MCO MLC MPE MLU MLM OPEN WAITING_ASSIGN P…" at bounding box center [118, 168] width 162 height 86
click at [132, 138] on div "1-10 de 109 resultados Borrar filtros MCO MLC MPE MLU MLM OPEN WAITING_ASSIGN P…" at bounding box center [118, 168] width 162 height 86
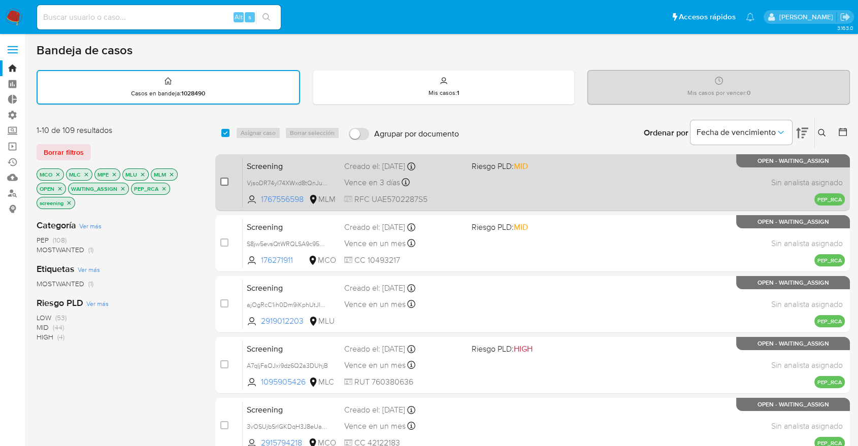
click at [224, 178] on input "checkbox" at bounding box center [224, 182] width 8 height 8
checkbox input "true"
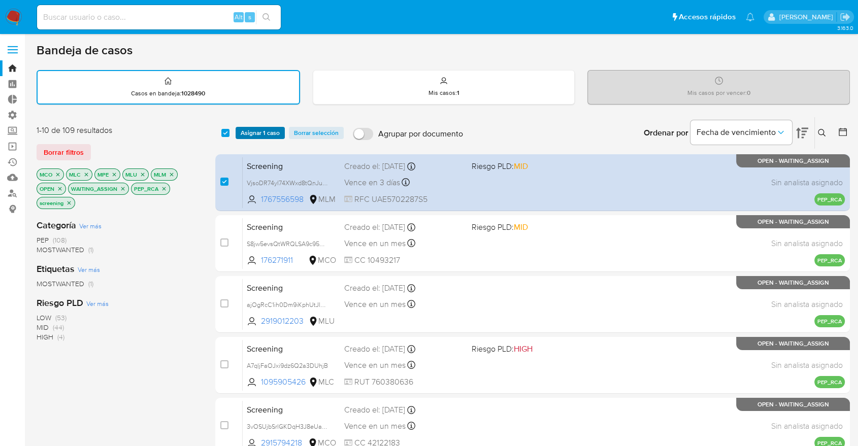
click at [241, 130] on span "Asignar 1 caso" at bounding box center [260, 133] width 39 height 10
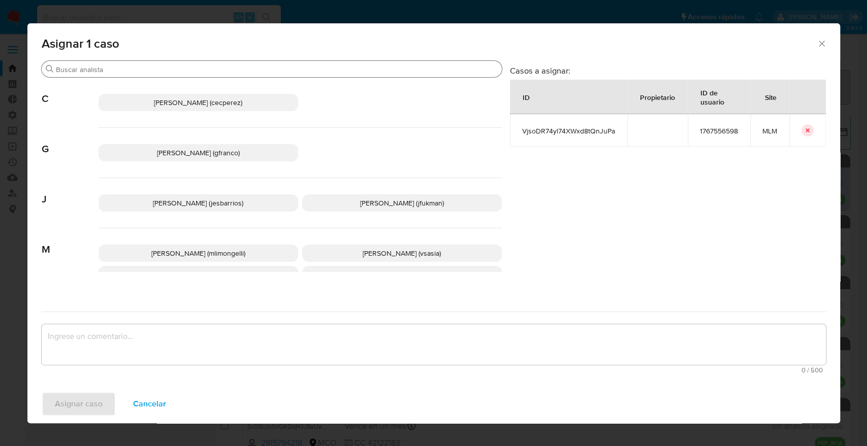
click at [210, 68] on input "Buscar" at bounding box center [277, 69] width 442 height 9
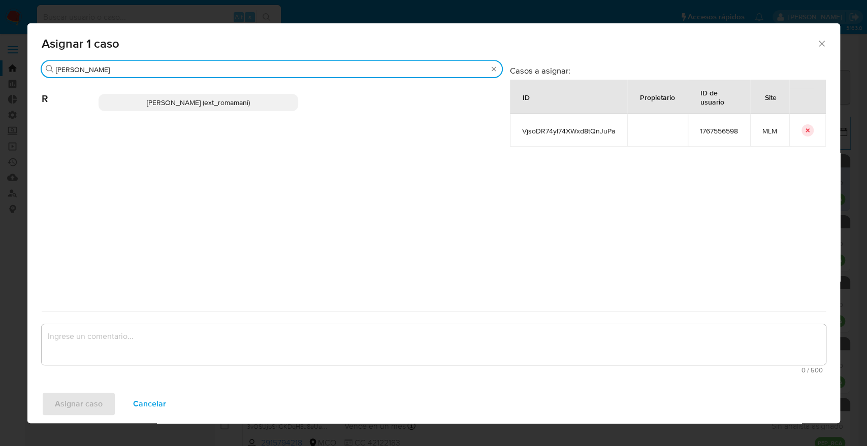
type input "rosa"
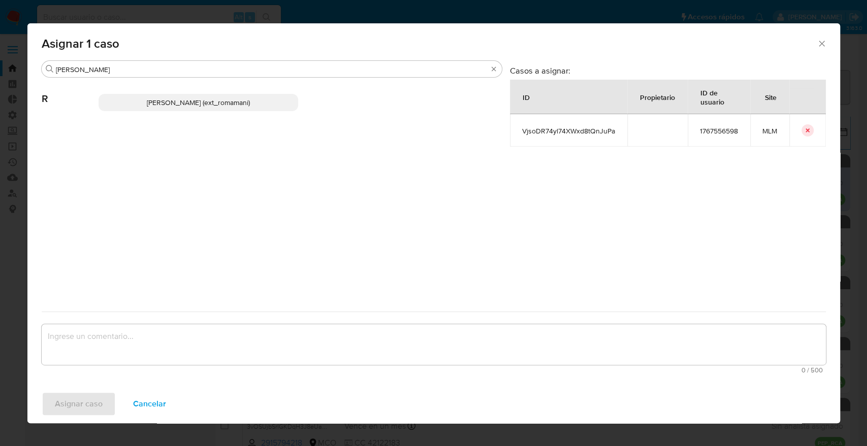
click at [260, 103] on p "Rosalia Mamani (ext_romamani)" at bounding box center [198, 102] width 200 height 17
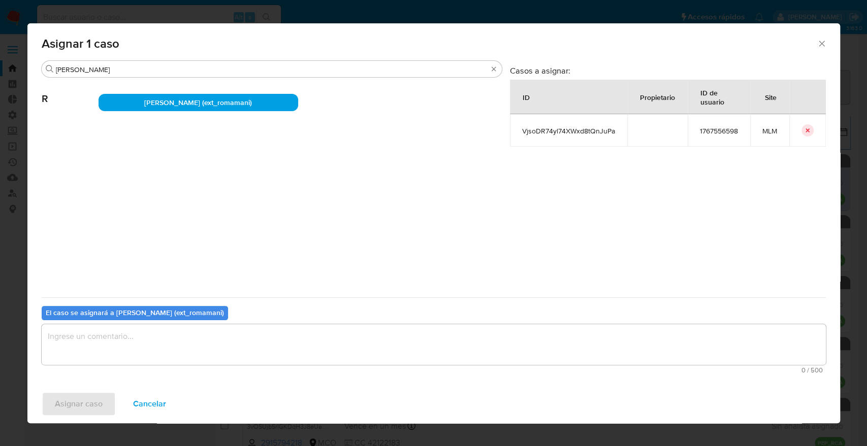
click at [195, 346] on textarea "assign-modal" at bounding box center [434, 344] width 784 height 41
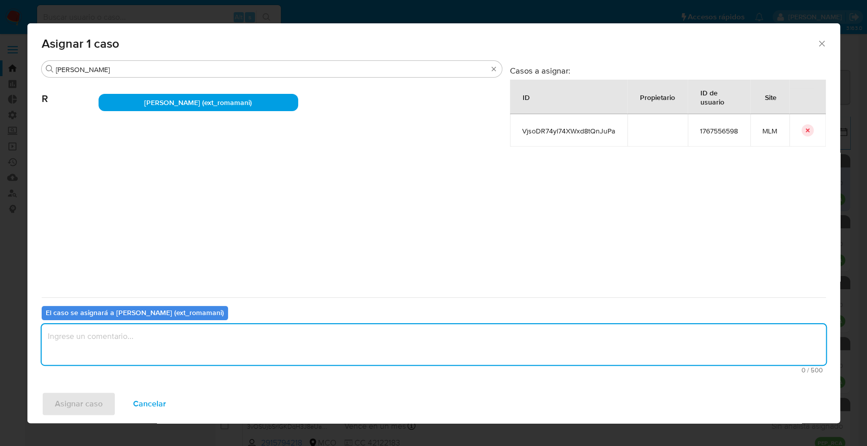
paste textarea "Asignación."
type textarea "Asignación."
click at [110, 407] on button "Asignar caso" at bounding box center [79, 404] width 74 height 24
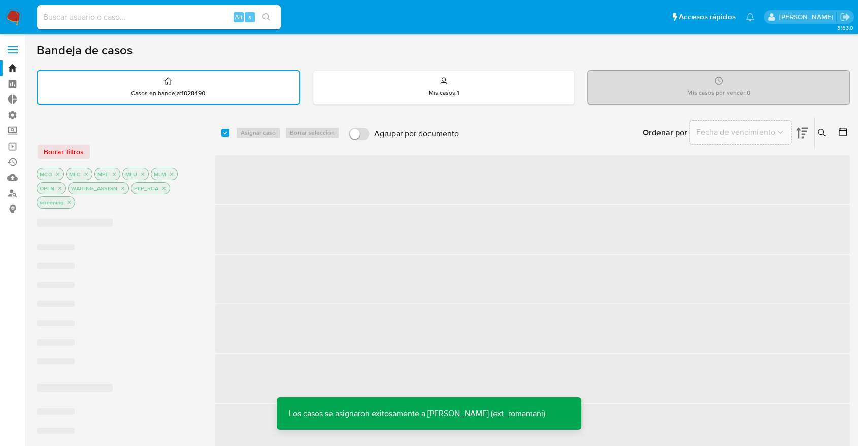
click at [79, 154] on div "Borrar filtros" at bounding box center [118, 152] width 162 height 16
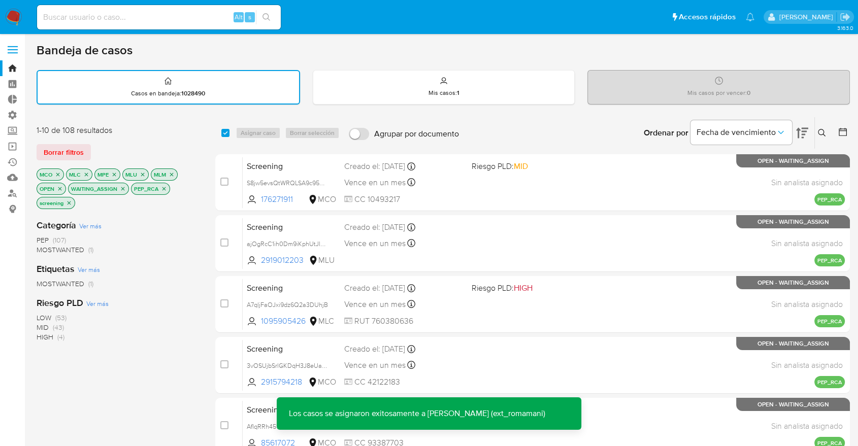
click at [79, 154] on span "Borrar filtros" at bounding box center [64, 152] width 40 height 14
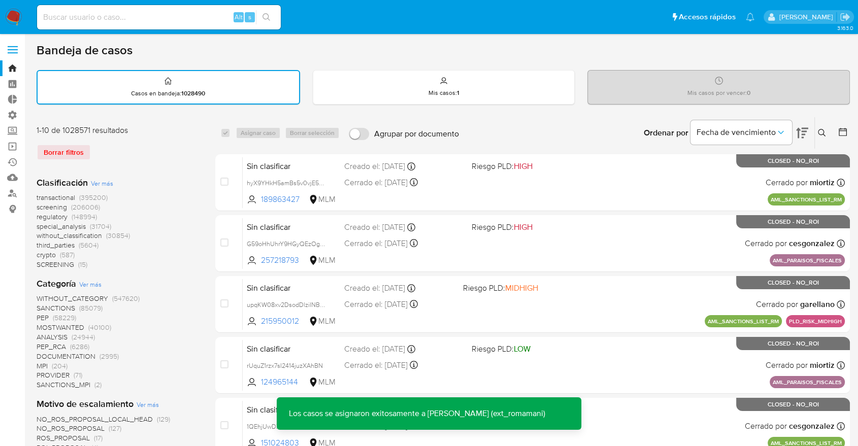
click at [38, 206] on span "screening" at bounding box center [52, 207] width 30 height 10
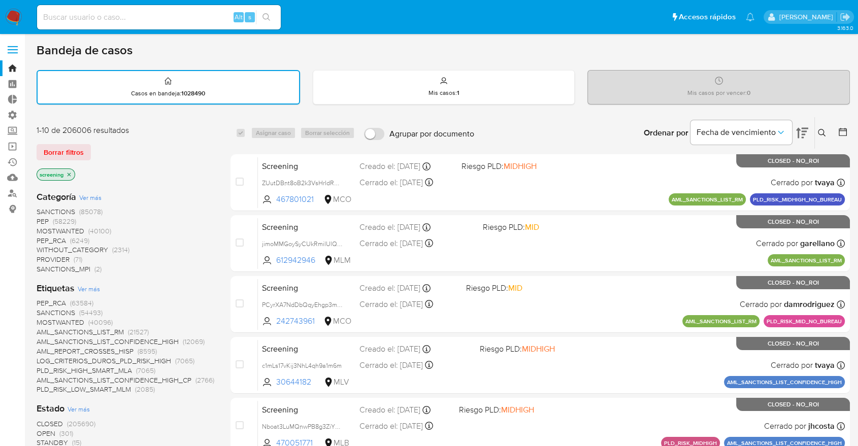
click at [45, 433] on span "OPEN" at bounding box center [46, 434] width 19 height 10
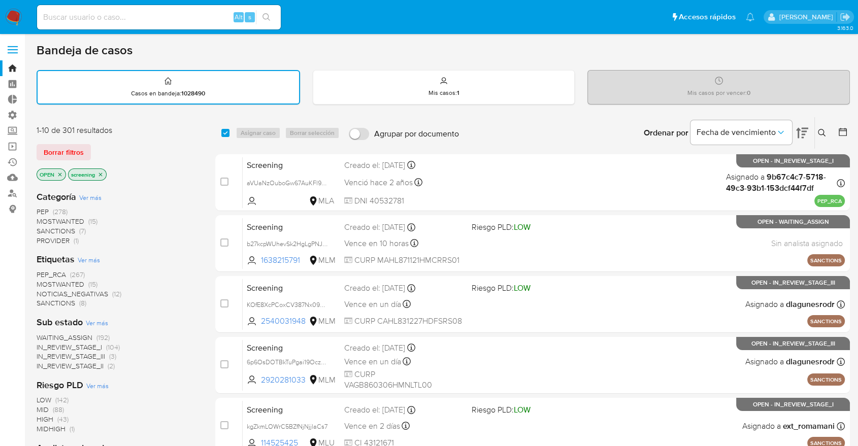
click at [109, 138] on div "1-10 de 301 resultados Borrar filtros OPEN screening" at bounding box center [118, 154] width 162 height 58
click at [125, 161] on div "1-10 de 301 resultados Borrar filtros OPEN screening" at bounding box center [118, 154] width 162 height 58
drag, startPoint x: 34, startPoint y: 144, endPoint x: 41, endPoint y: 105, distance: 39.7
click at [34, 144] on main "3.163.0" at bounding box center [429, 419] width 858 height 839
click at [43, 275] on span "PEP_RCA" at bounding box center [51, 275] width 29 height 10
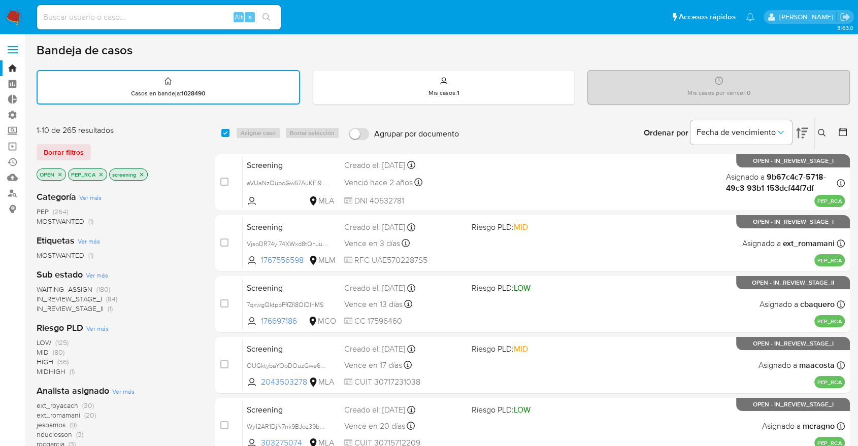
click at [102, 174] on icon "close-filter" at bounding box center [102, 175] width 4 height 4
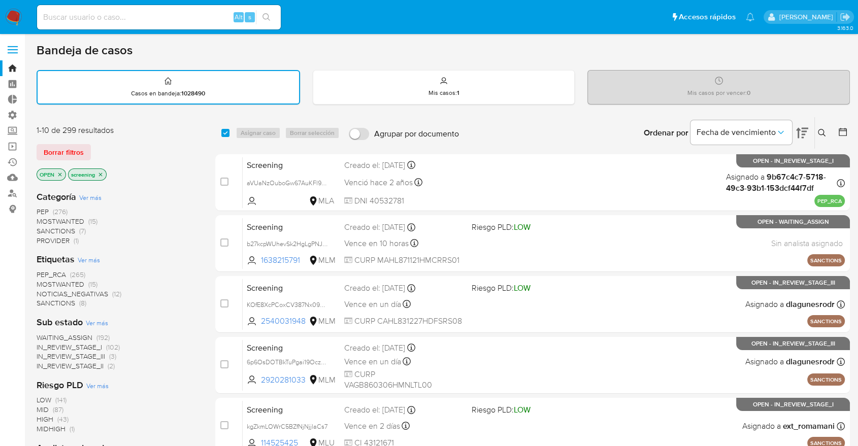
click at [103, 148] on div "Borrar filtros" at bounding box center [118, 152] width 162 height 16
click at [110, 147] on div "Borrar filtros" at bounding box center [118, 152] width 162 height 16
click at [27, 145] on main "3.163.0" at bounding box center [429, 419] width 858 height 839
click at [93, 131] on div "1-10 de 299 resultados" at bounding box center [118, 130] width 162 height 11
click at [103, 148] on div "Borrar filtros" at bounding box center [118, 152] width 162 height 16
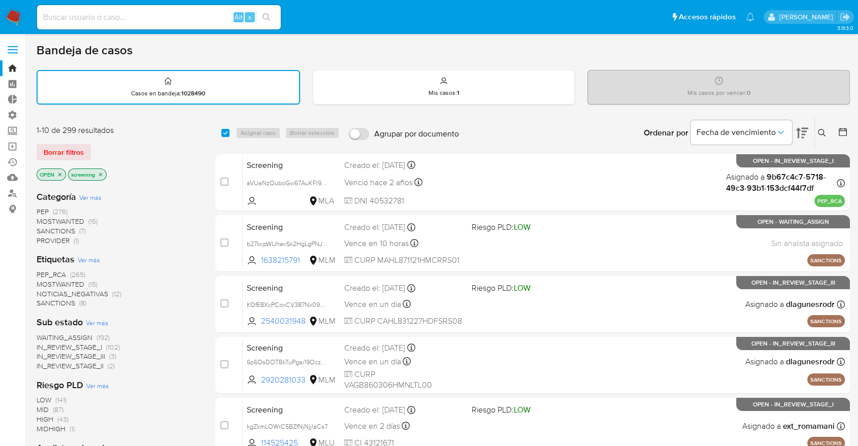
click at [123, 144] on div "Borrar filtros" at bounding box center [118, 152] width 162 height 16
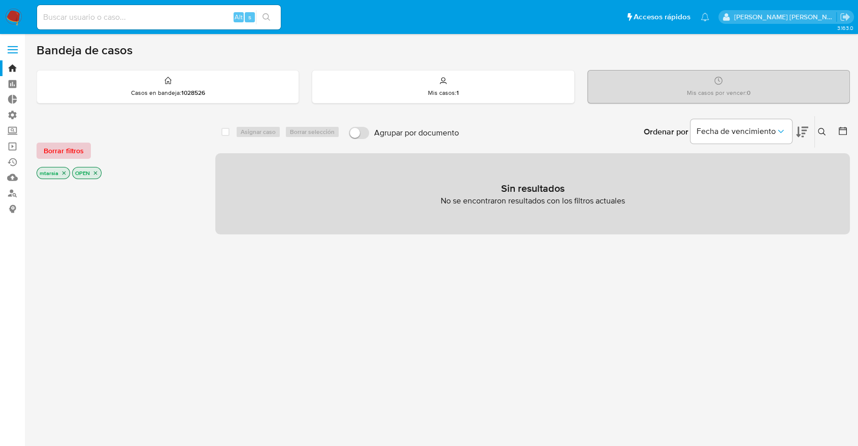
click at [77, 154] on span "Borrar filtros" at bounding box center [64, 151] width 40 height 14
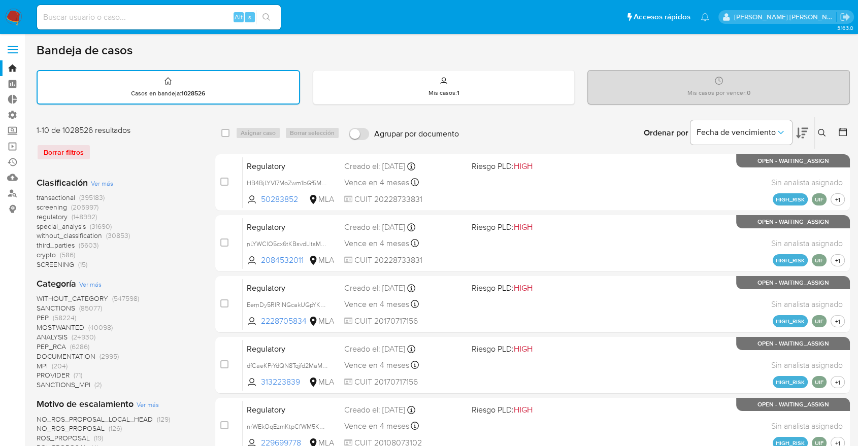
click at [39, 208] on span "screening" at bounding box center [52, 207] width 30 height 10
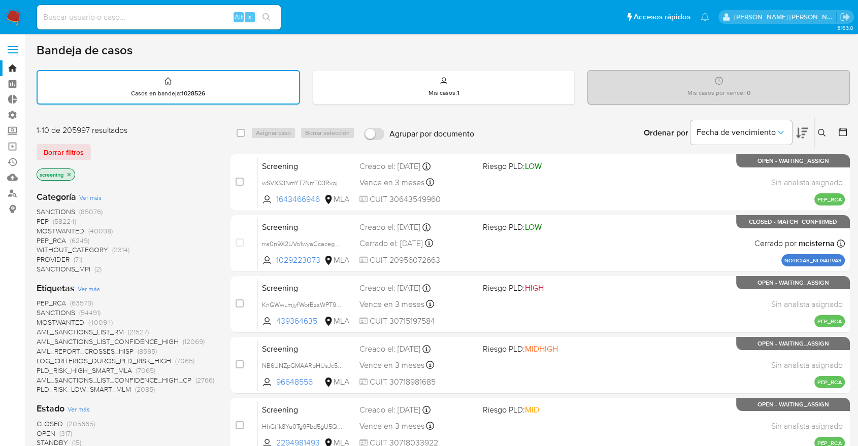
click at [846, 132] on icon at bounding box center [843, 132] width 8 height 8
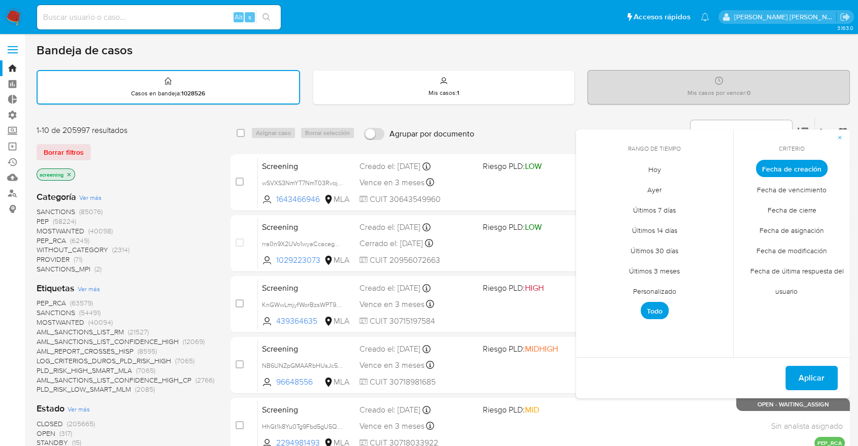
click at [764, 247] on span "Fecha de modificación" at bounding box center [792, 250] width 92 height 21
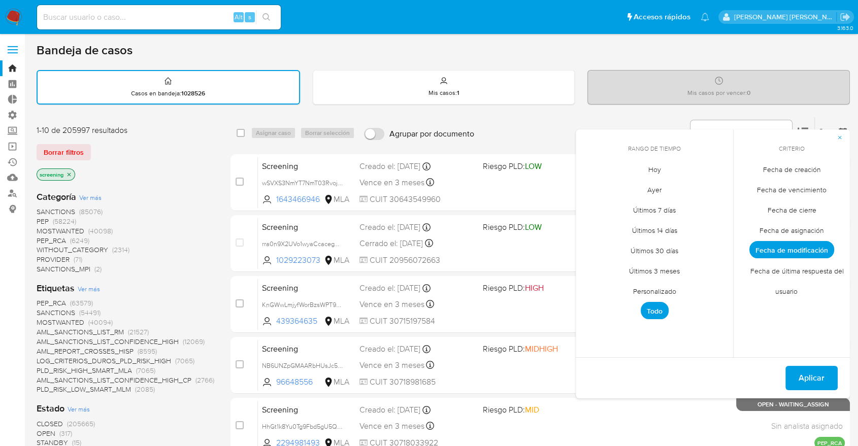
click at [648, 164] on span "Hoy" at bounding box center [655, 169] width 34 height 21
click at [793, 378] on button "Aplicar" at bounding box center [811, 378] width 52 height 24
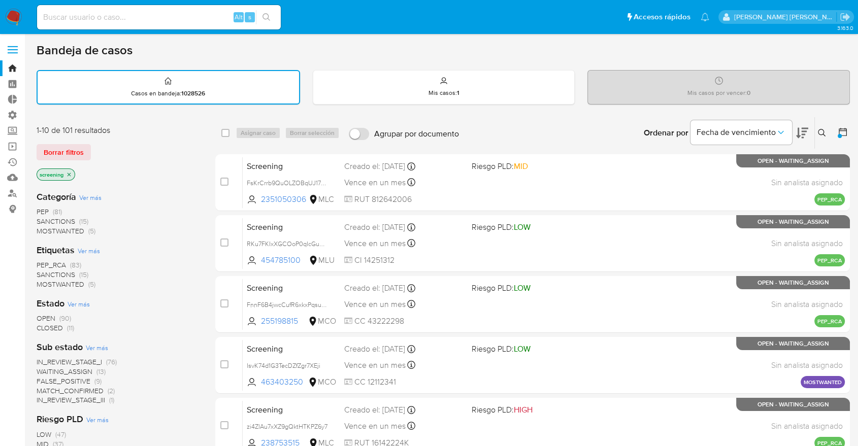
click at [42, 325] on span "CLOSED" at bounding box center [50, 328] width 26 height 10
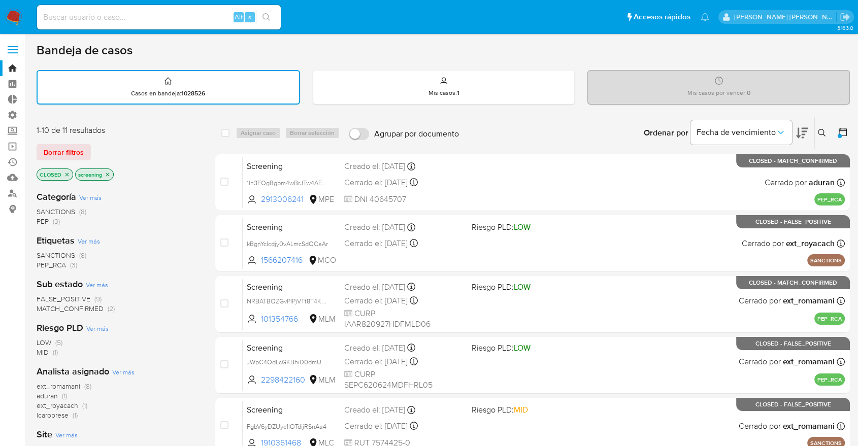
click at [39, 403] on span "ext_royacach" at bounding box center [58, 406] width 42 height 10
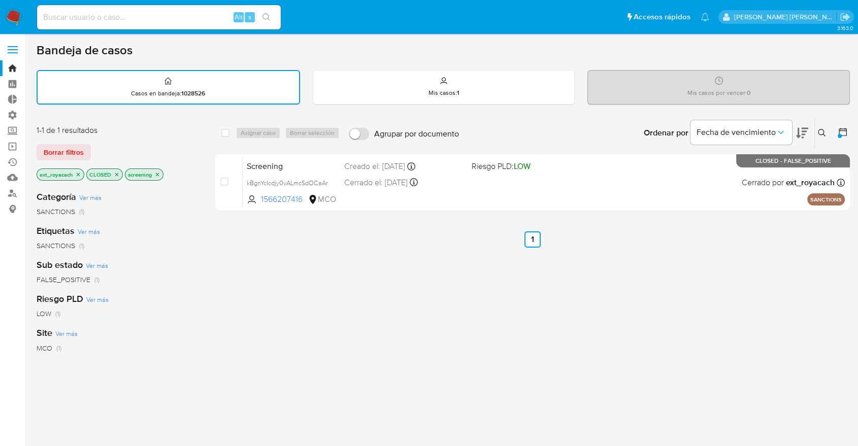
click at [77, 176] on icon "close-filter" at bounding box center [78, 175] width 6 height 6
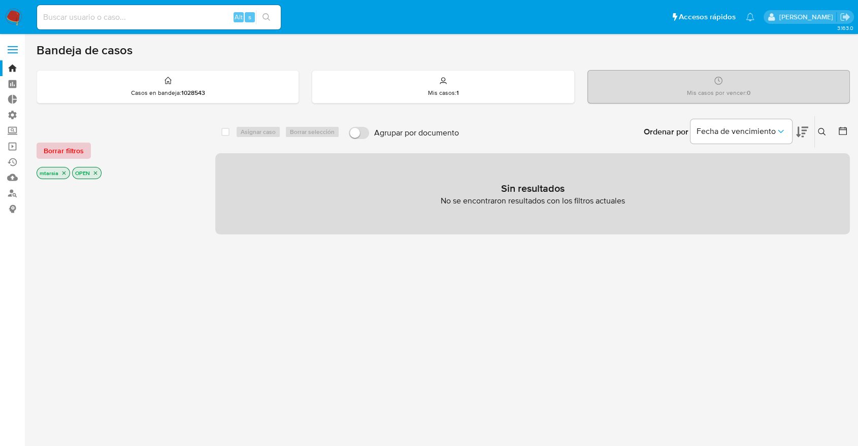
click at [77, 153] on span "Borrar filtros" at bounding box center [64, 151] width 40 height 14
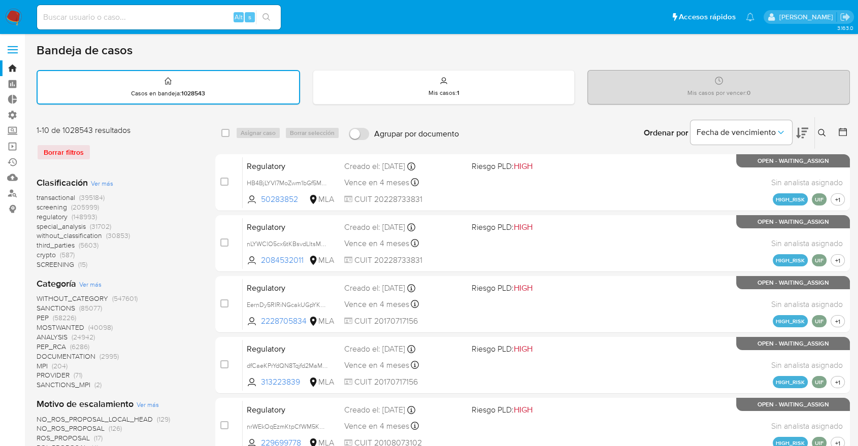
click at [40, 208] on span "screening" at bounding box center [52, 207] width 30 height 10
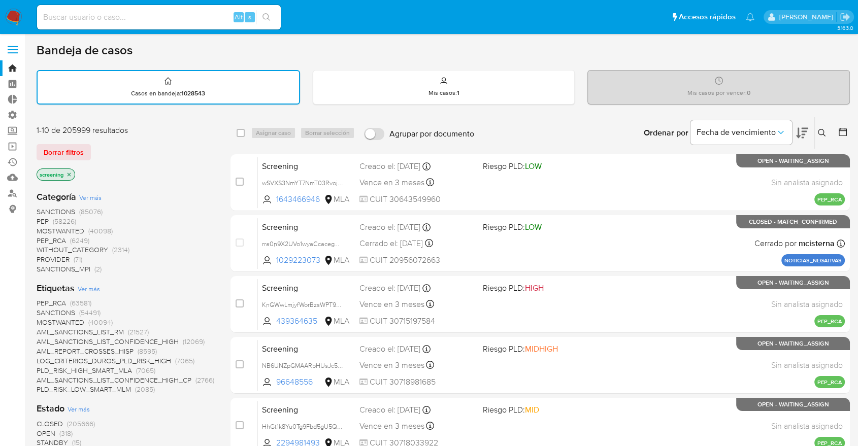
click at [37, 432] on span "OPEN" at bounding box center [46, 434] width 19 height 10
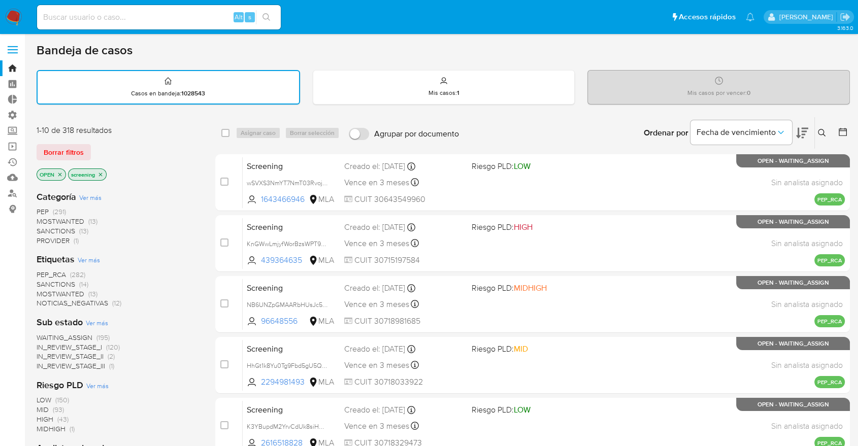
click at [40, 271] on span "PEP_RCA" at bounding box center [51, 275] width 29 height 10
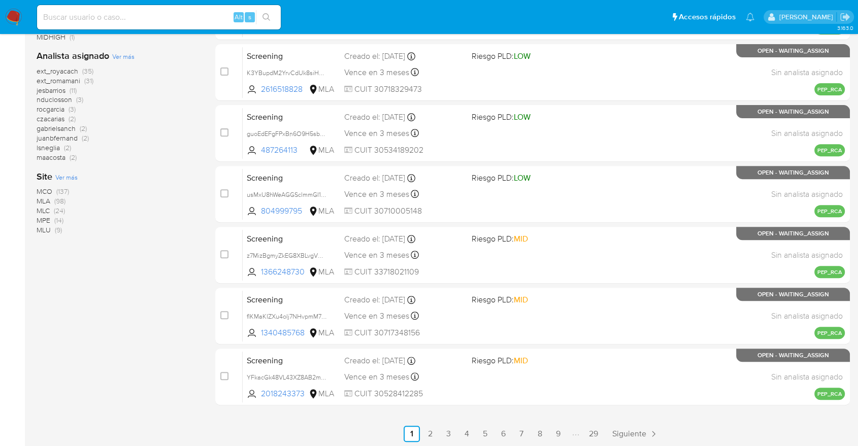
scroll to position [359, 0]
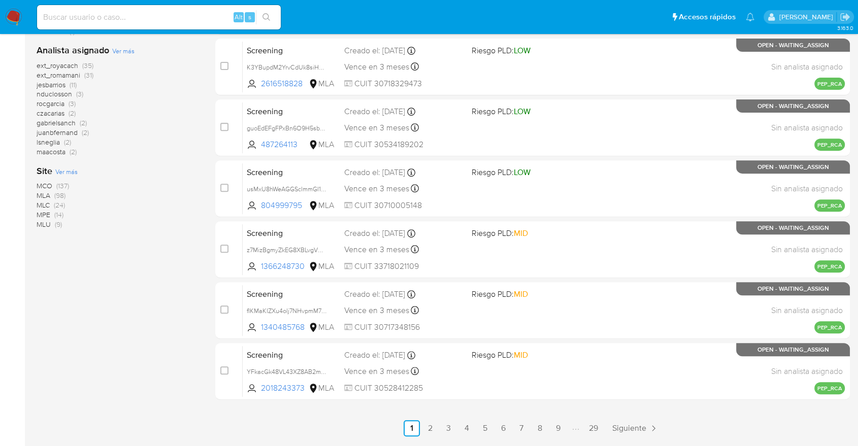
click at [42, 183] on span "MCO" at bounding box center [45, 186] width 16 height 10
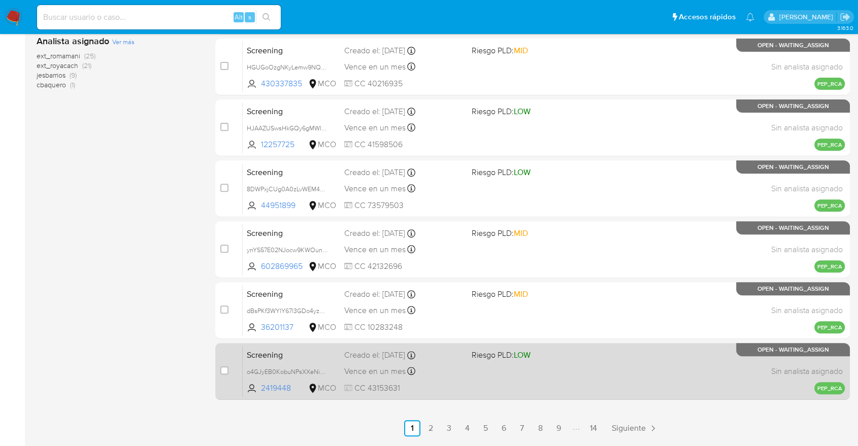
click at [321, 352] on span "Screening" at bounding box center [291, 354] width 89 height 13
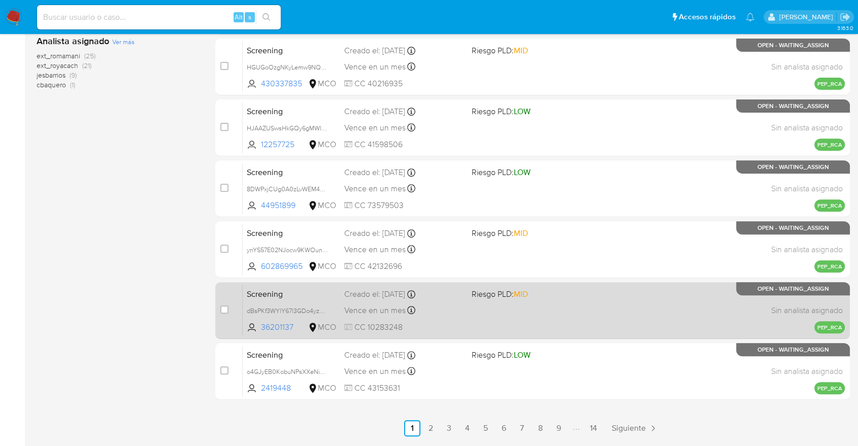
click at [330, 288] on span "Screening" at bounding box center [291, 293] width 89 height 13
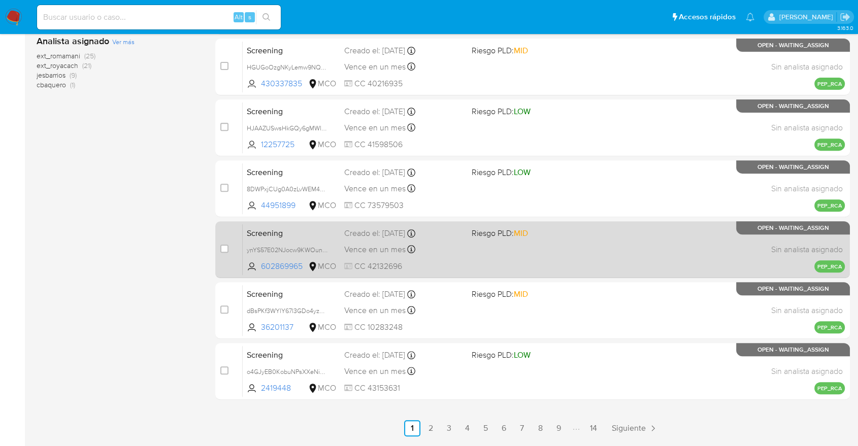
click at [326, 232] on span "Screening" at bounding box center [291, 232] width 89 height 13
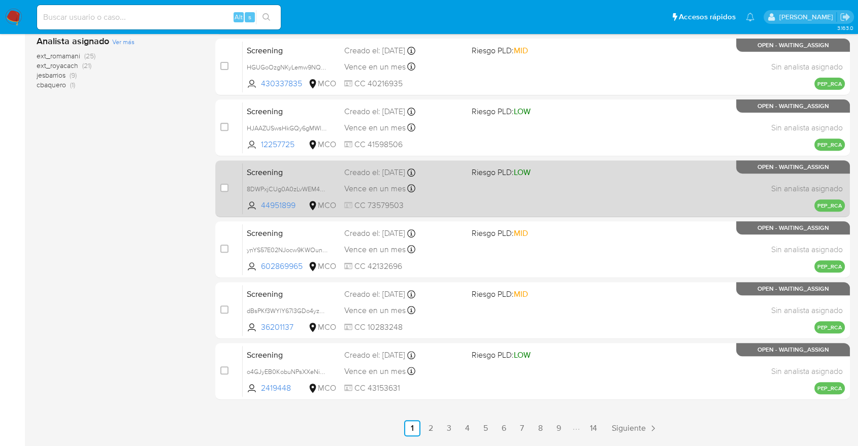
click at [332, 169] on span "Screening" at bounding box center [291, 171] width 89 height 13
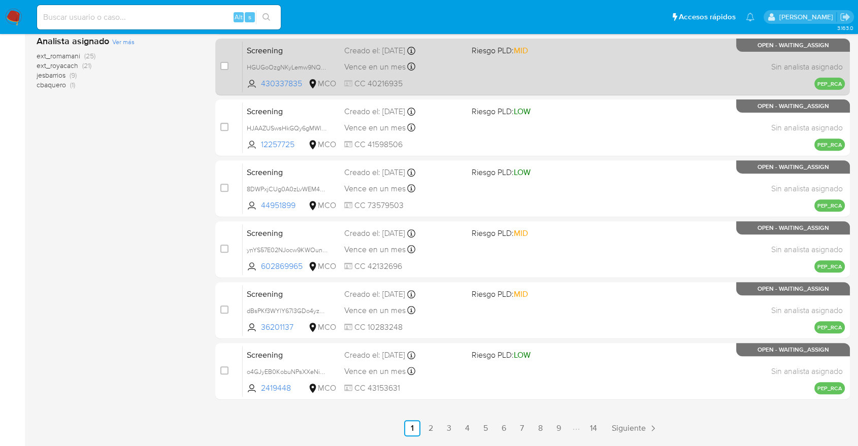
click at [315, 47] on span "Screening" at bounding box center [291, 49] width 89 height 13
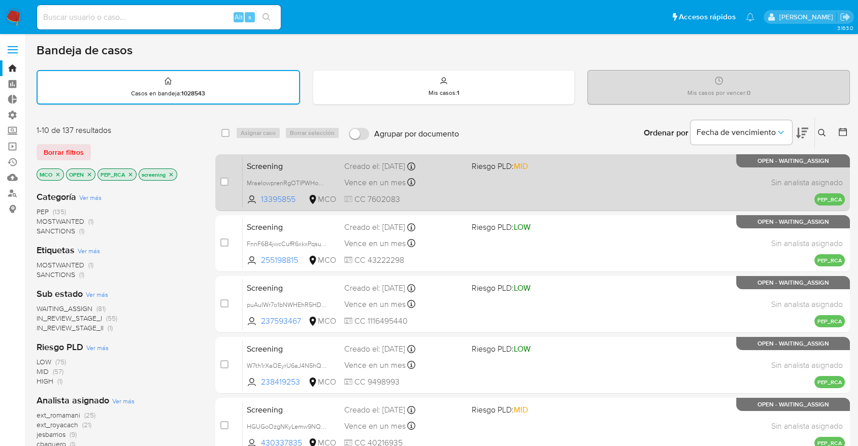
click at [306, 169] on span "Screening" at bounding box center [291, 165] width 89 height 13
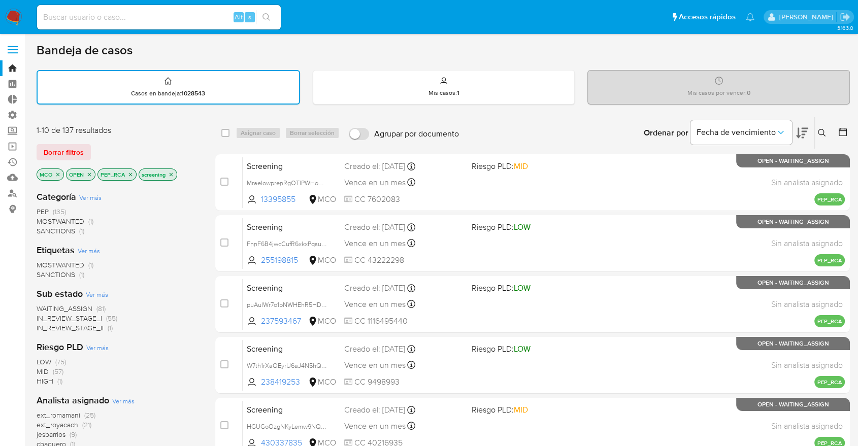
scroll to position [390, 0]
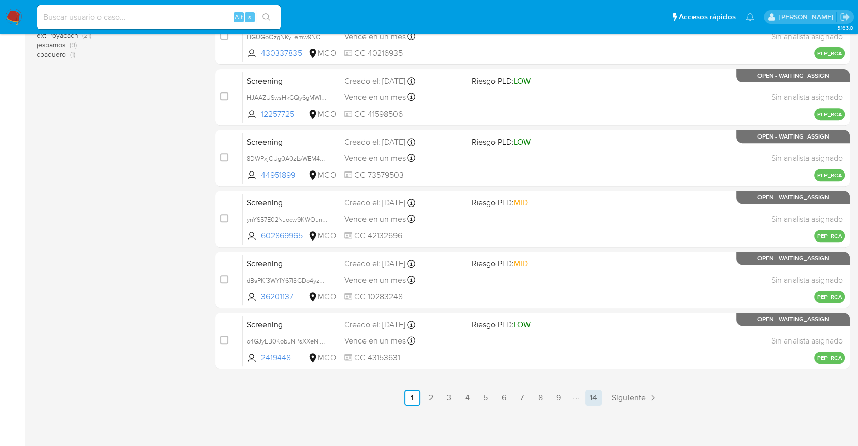
click at [593, 397] on link "14" at bounding box center [593, 398] width 16 height 16
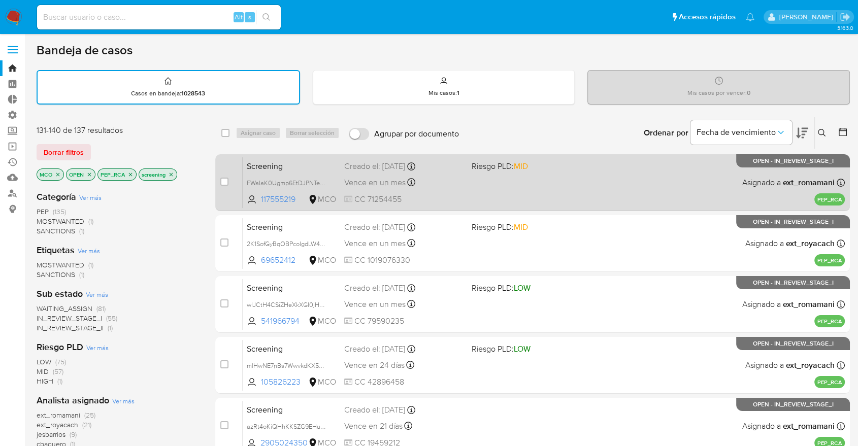
click at [326, 162] on span "Screening" at bounding box center [291, 165] width 89 height 13
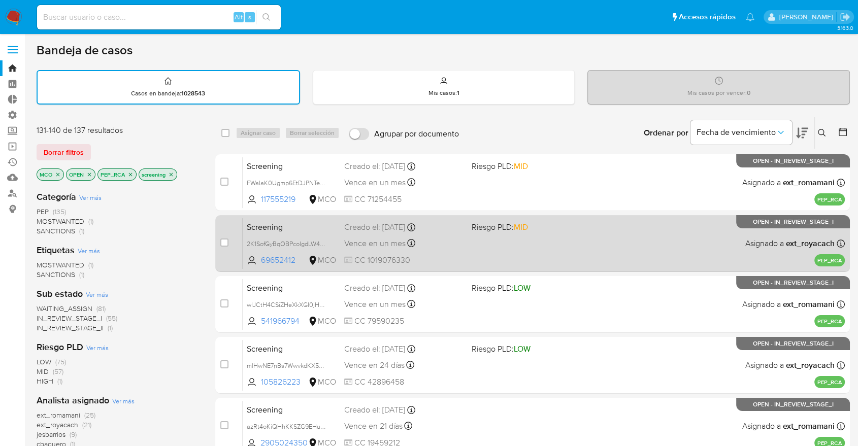
click at [315, 231] on span "Screening" at bounding box center [291, 226] width 89 height 13
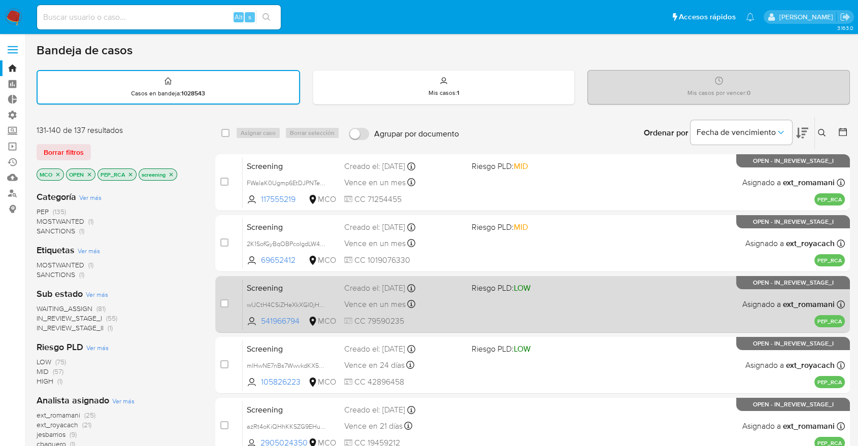
click at [305, 285] on span "Screening" at bounding box center [291, 287] width 89 height 13
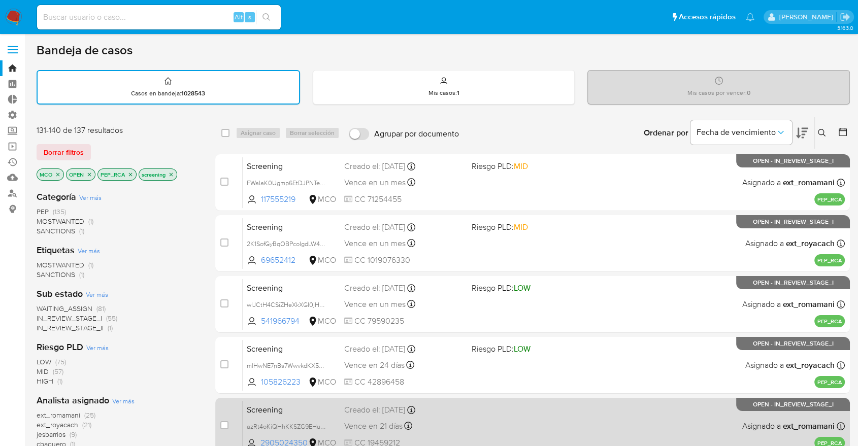
click at [303, 418] on div "Screening azRt4oKiQHhKKSZG9EHu8b9w 2905024350 MCO Creado el: 04/10/2025 Creado …" at bounding box center [544, 426] width 602 height 51
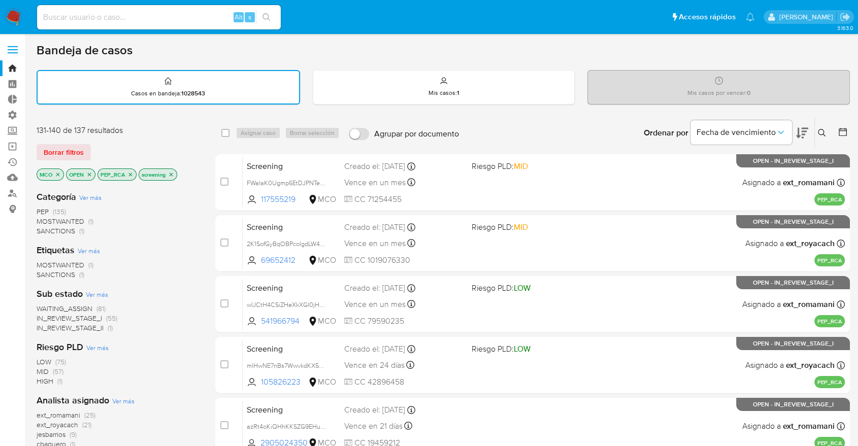
scroll to position [209, 0]
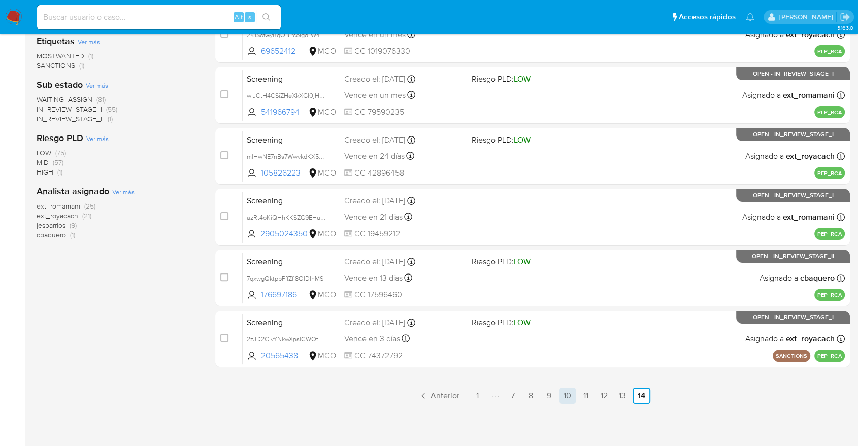
click at [569, 396] on link "10" at bounding box center [568, 396] width 16 height 16
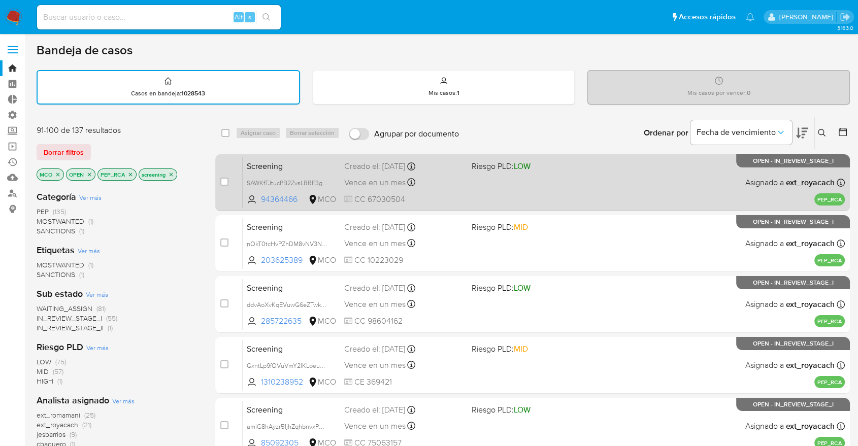
click at [297, 166] on span "Screening" at bounding box center [291, 165] width 89 height 13
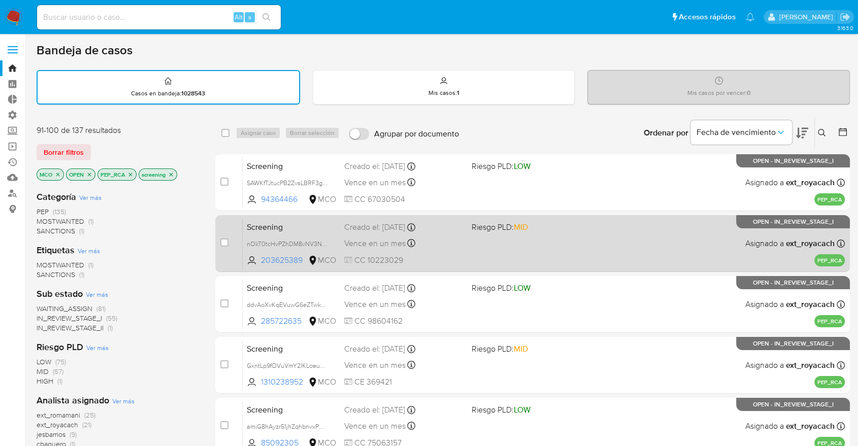
click at [300, 218] on div "Screening nOkT0tcHvPZhDM8vNV3NtOqz 203625389 MCO Riesgo PLD: MID Creado el: 10/…" at bounding box center [544, 243] width 602 height 51
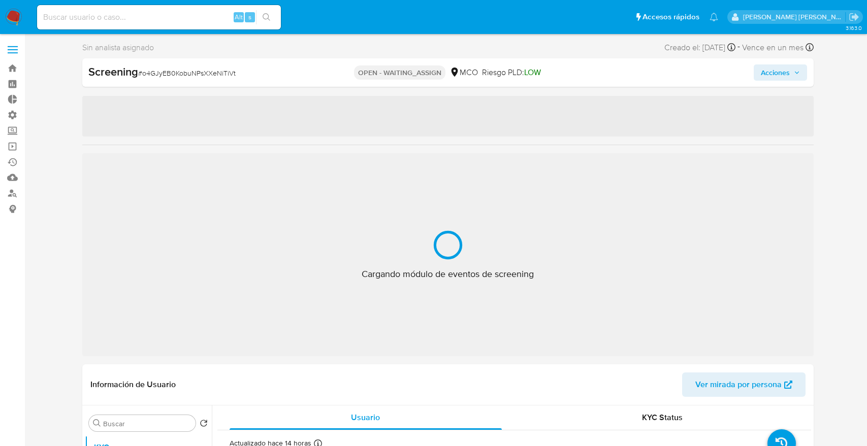
select select "10"
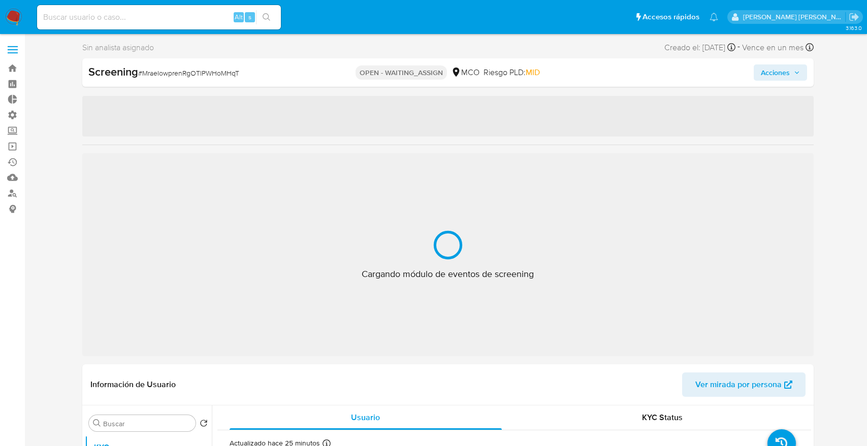
select select "10"
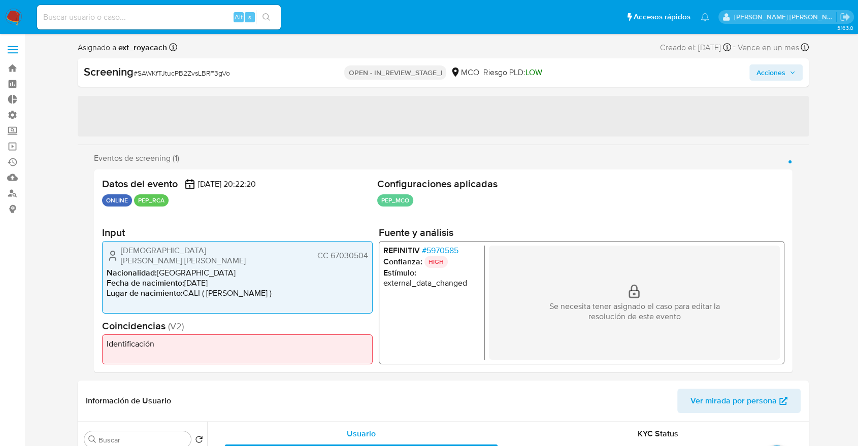
select select "10"
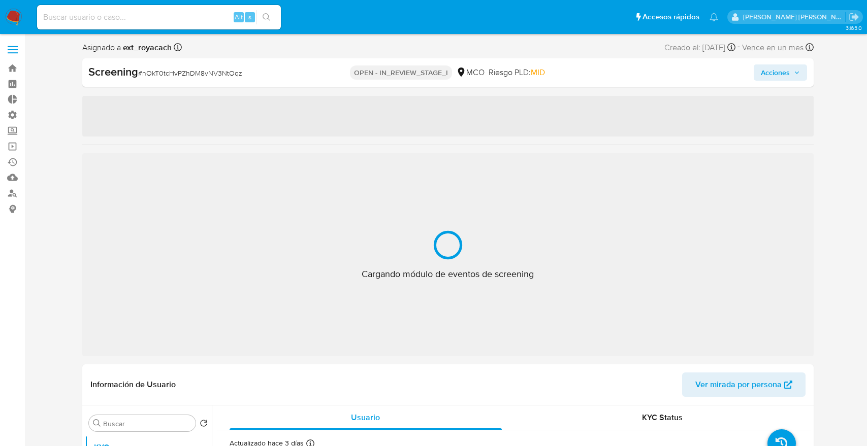
select select "10"
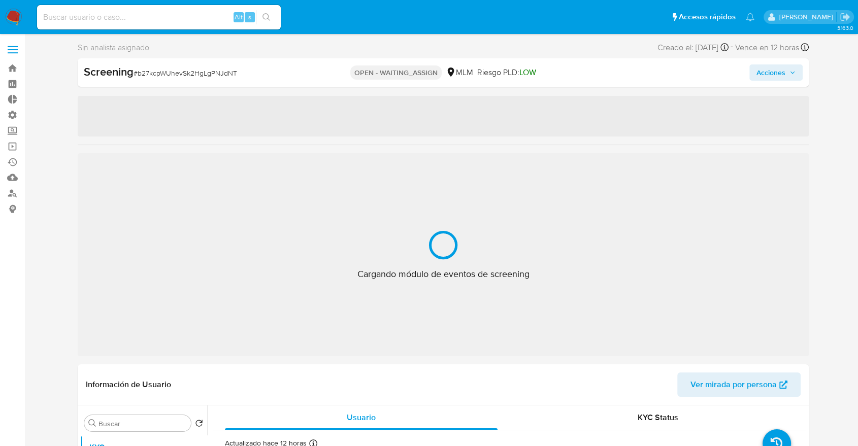
select select "10"
